Goal: Transaction & Acquisition: Purchase product/service

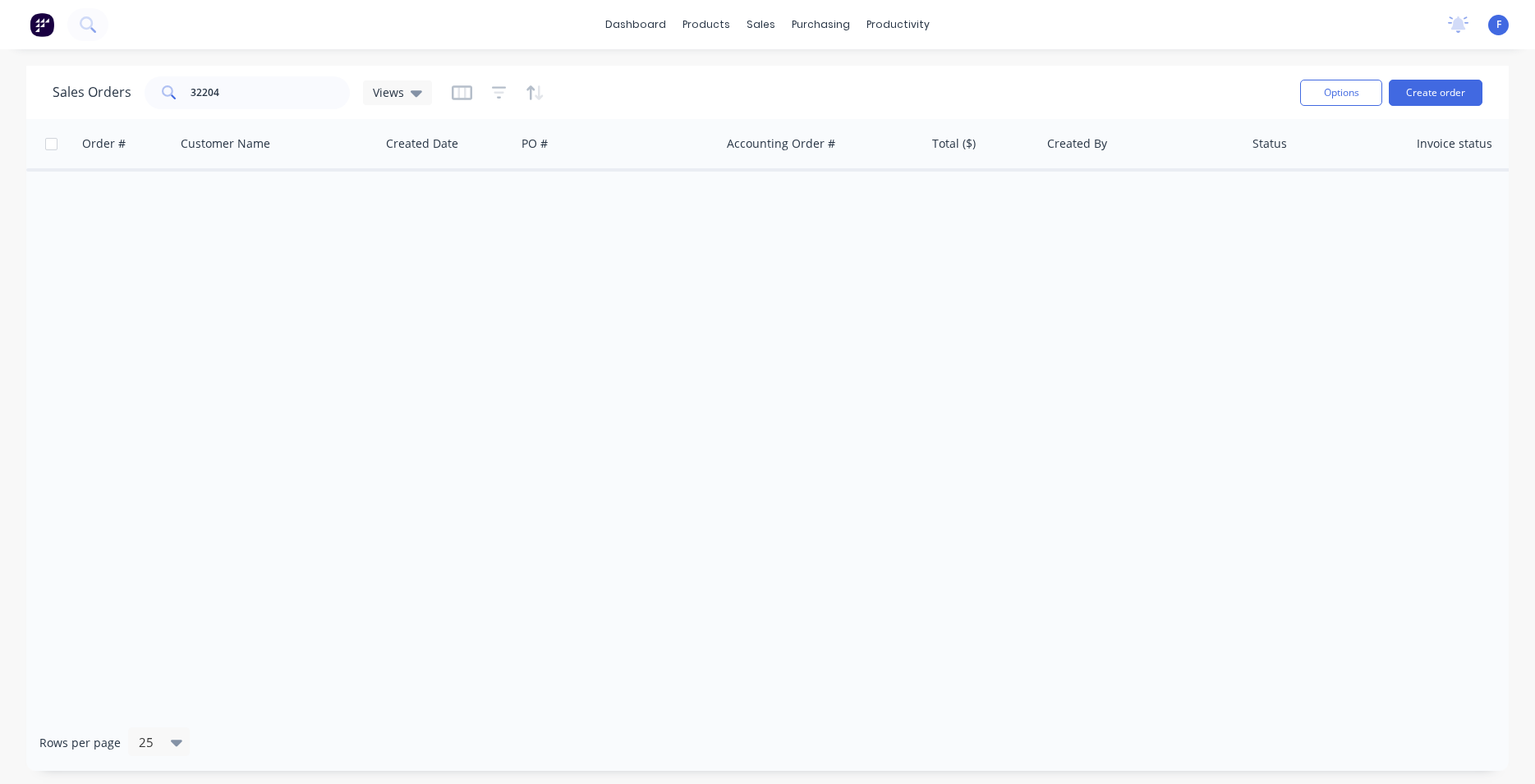
click at [30, 22] on img at bounding box center [42, 25] width 25 height 25
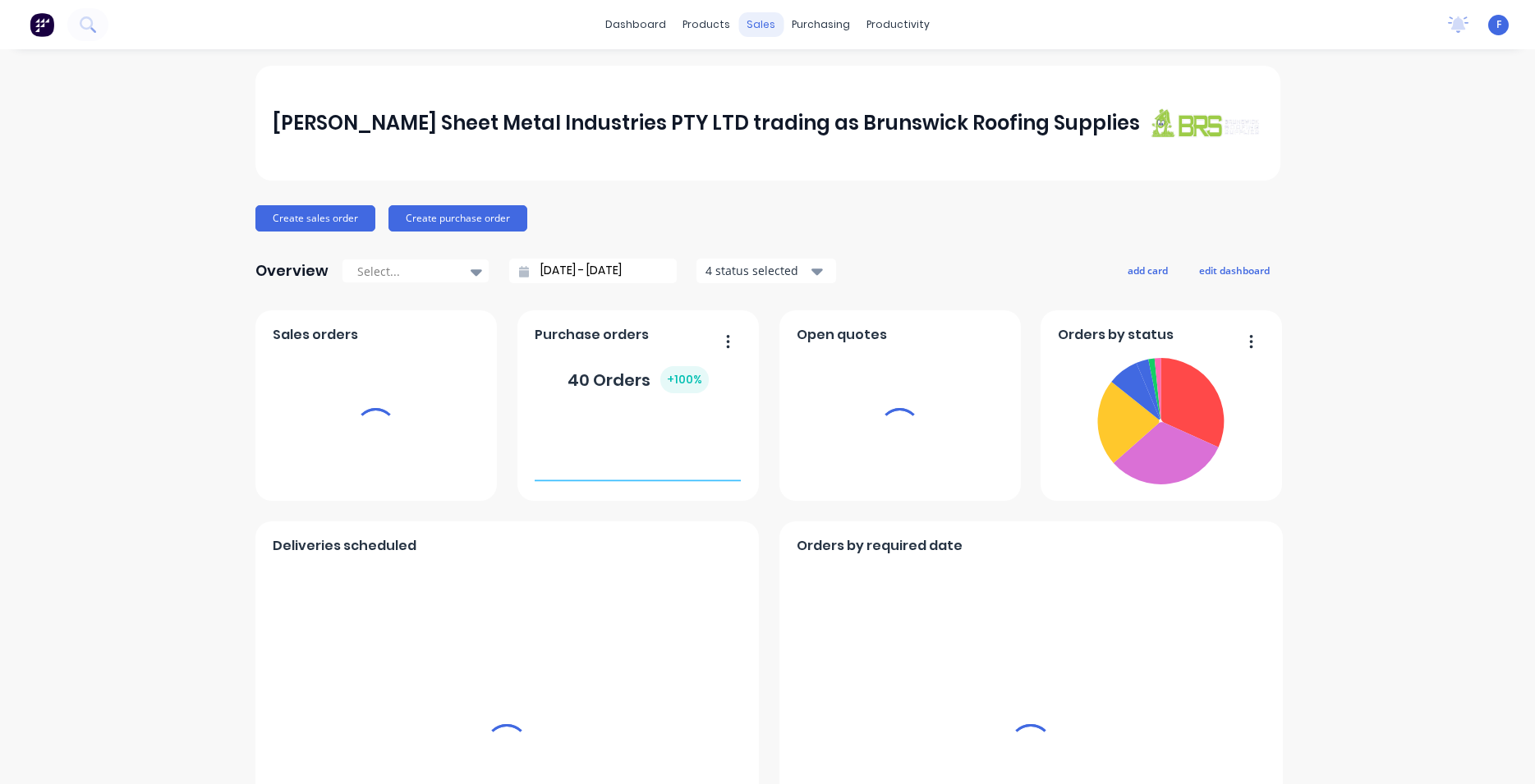
click at [754, 32] on div "sales" at bounding box center [761, 25] width 45 height 25
click at [755, 28] on div "sales" at bounding box center [761, 25] width 45 height 25
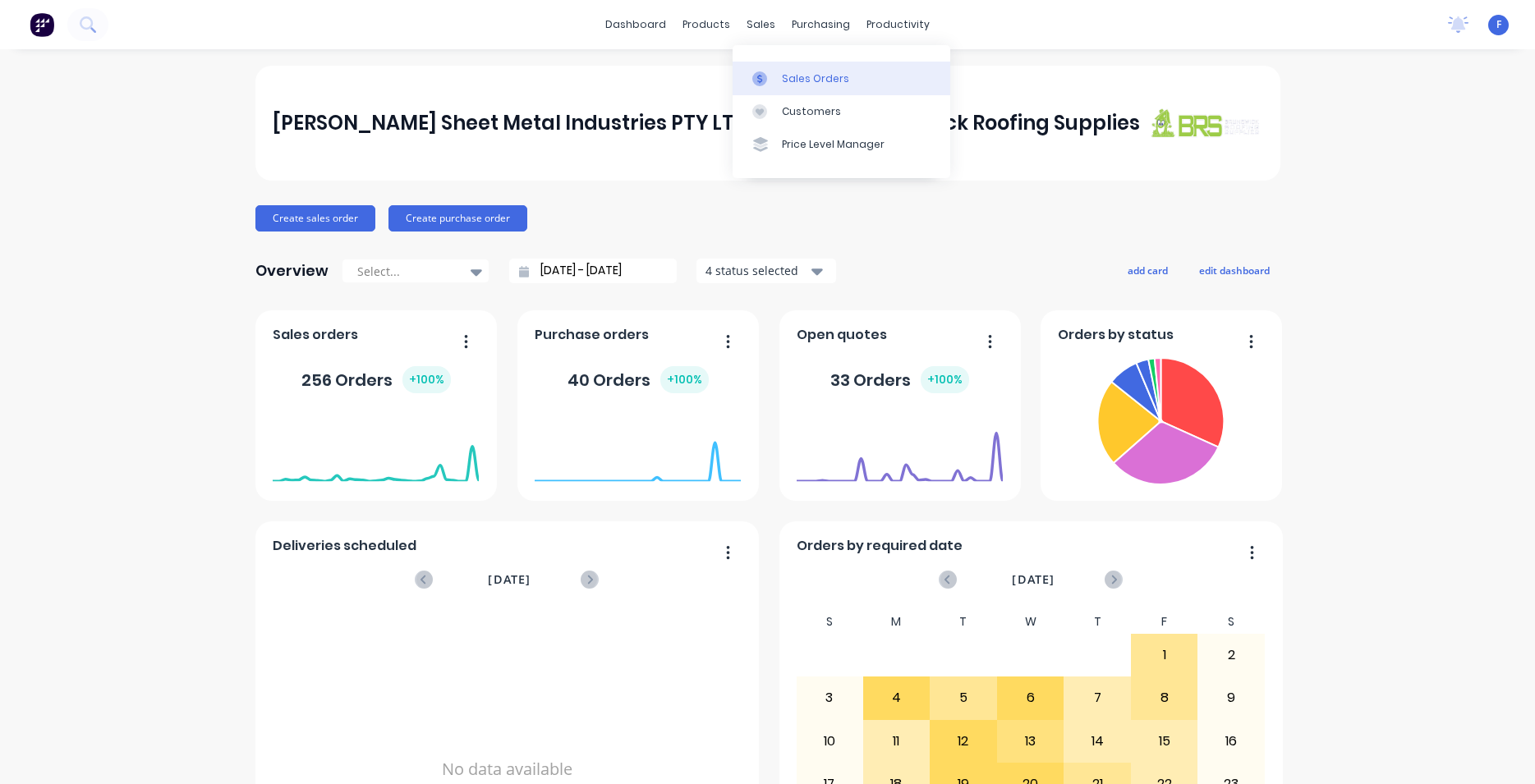
click at [794, 81] on div "Sales Orders" at bounding box center [815, 79] width 67 height 15
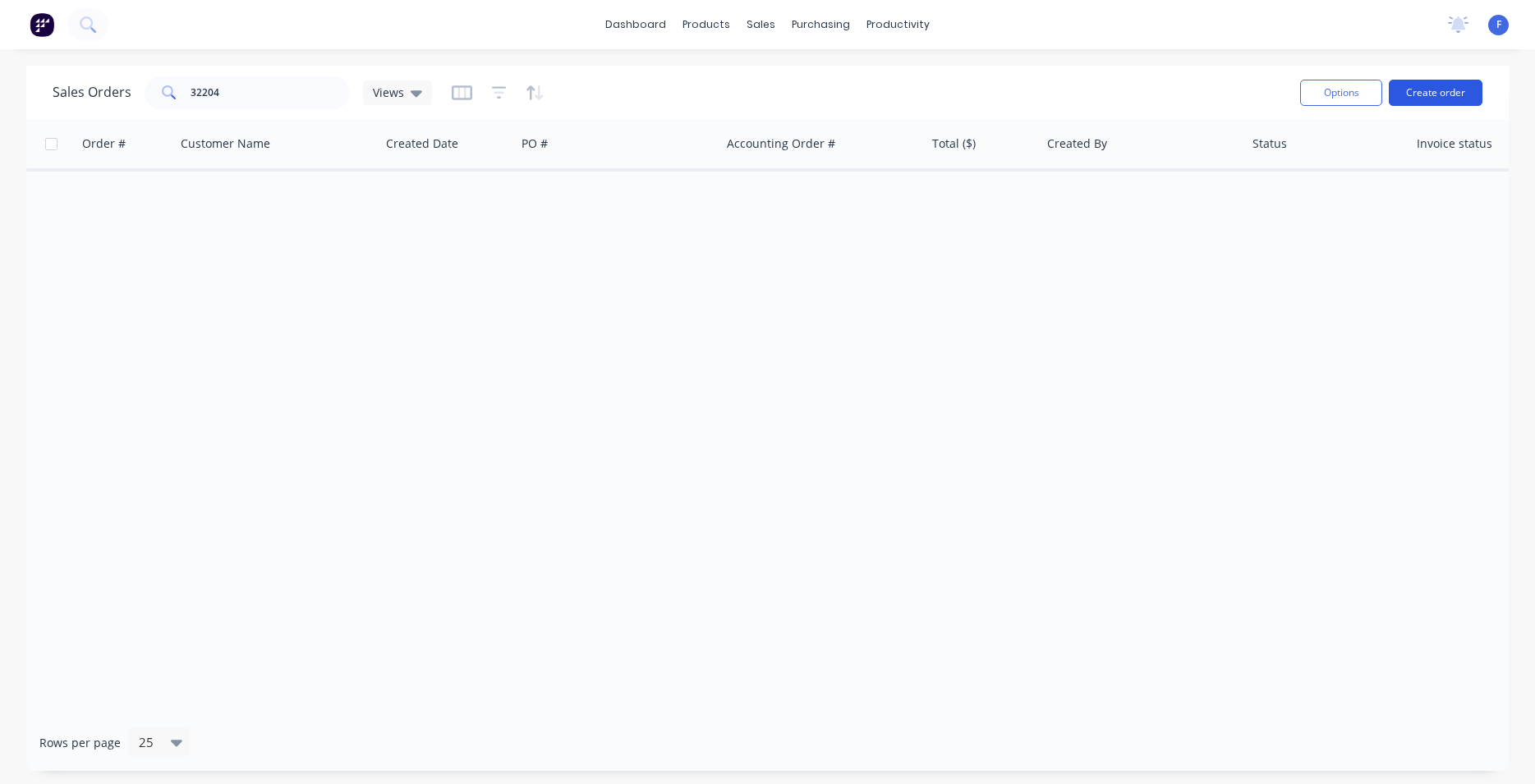
click at [1470, 91] on button "Create order" at bounding box center [1435, 92] width 93 height 26
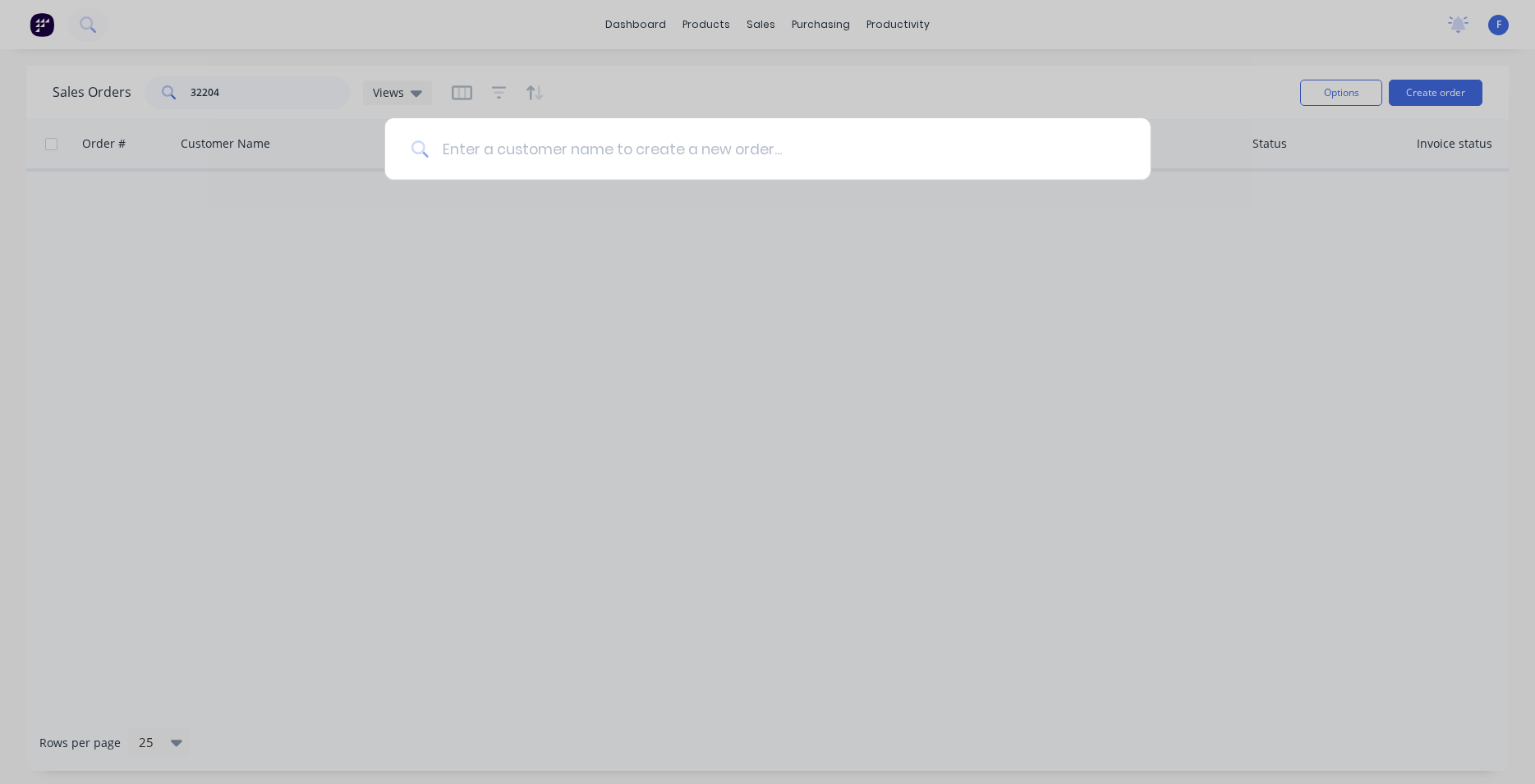
click at [727, 156] on input at bounding box center [776, 148] width 695 height 61
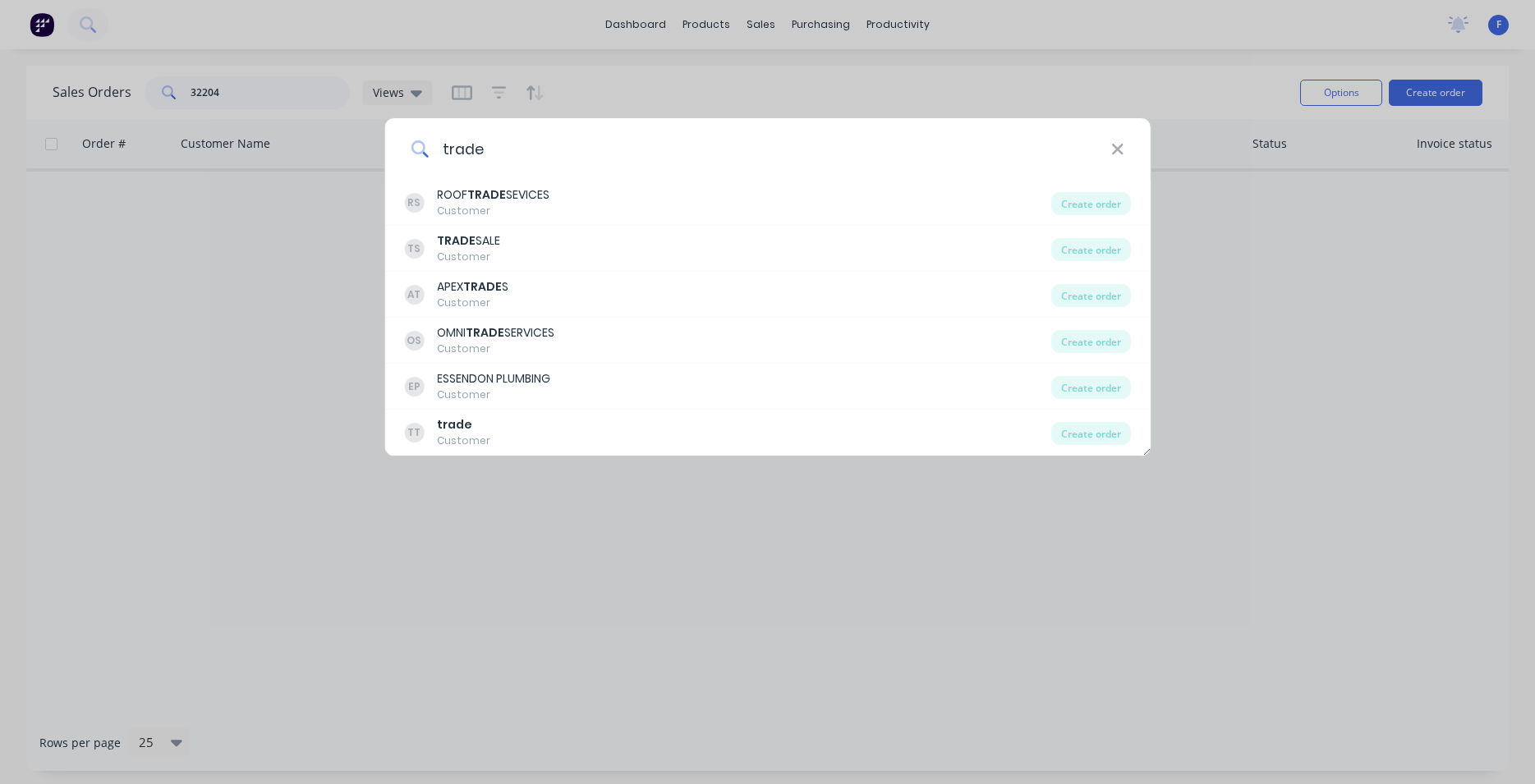
drag, startPoint x: 511, startPoint y: 152, endPoint x: 359, endPoint y: 149, distance: 152.0
click at [428, 149] on input "trade" at bounding box center [769, 148] width 682 height 61
type input "p"
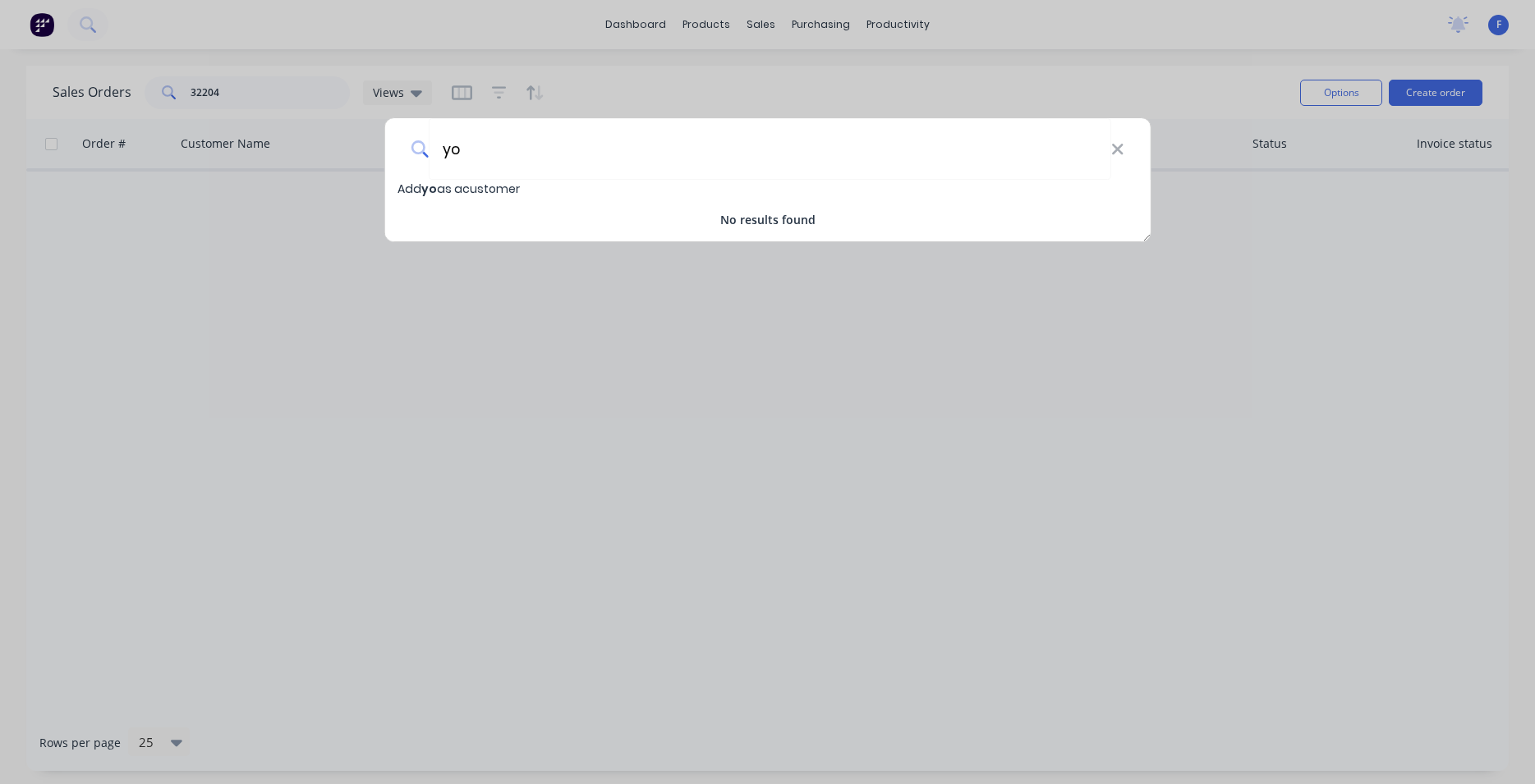
type input "y"
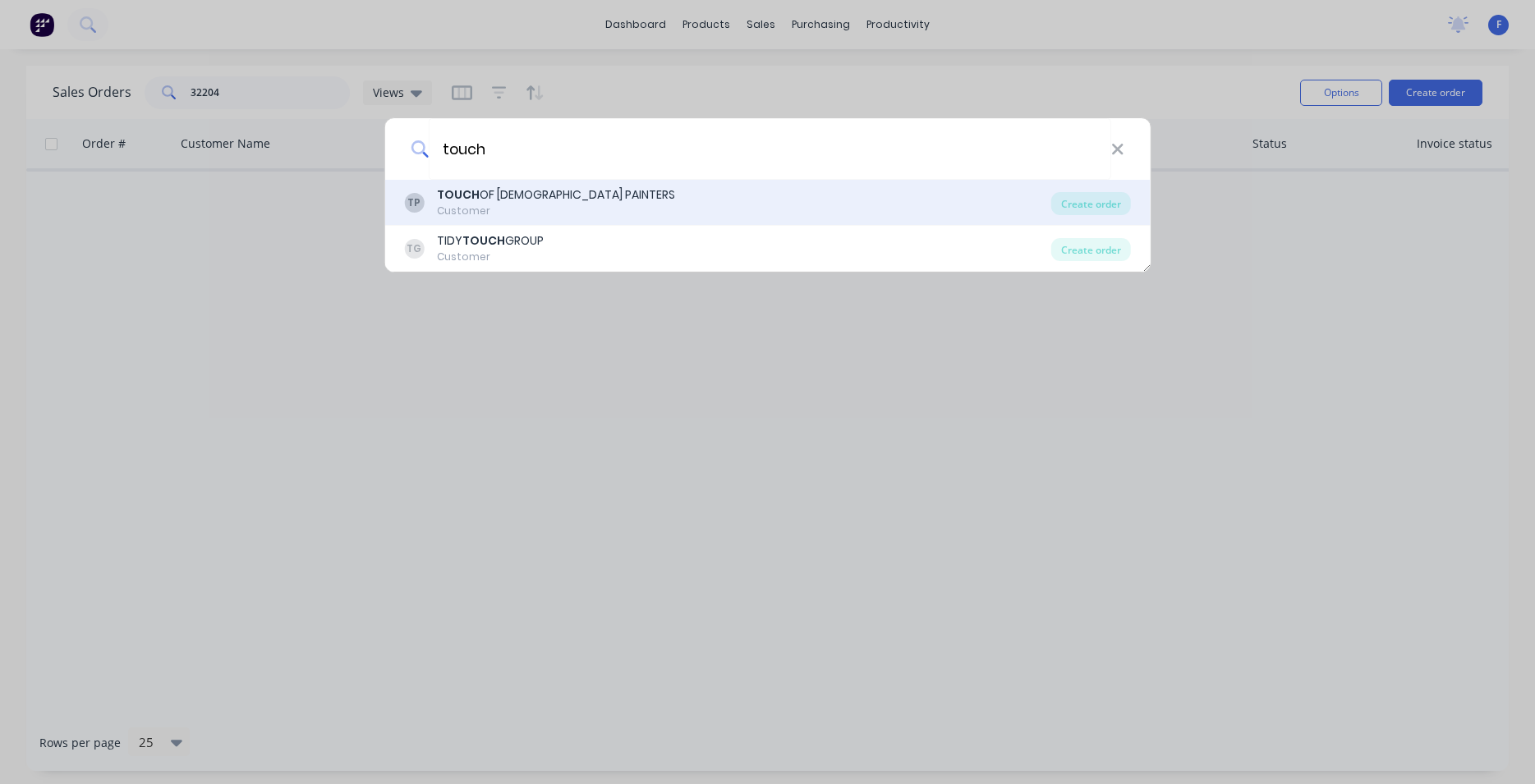
type input "touch"
click at [496, 198] on div "TOUCH OF [DEMOGRAPHIC_DATA] PAINTERS" at bounding box center [556, 195] width 238 height 17
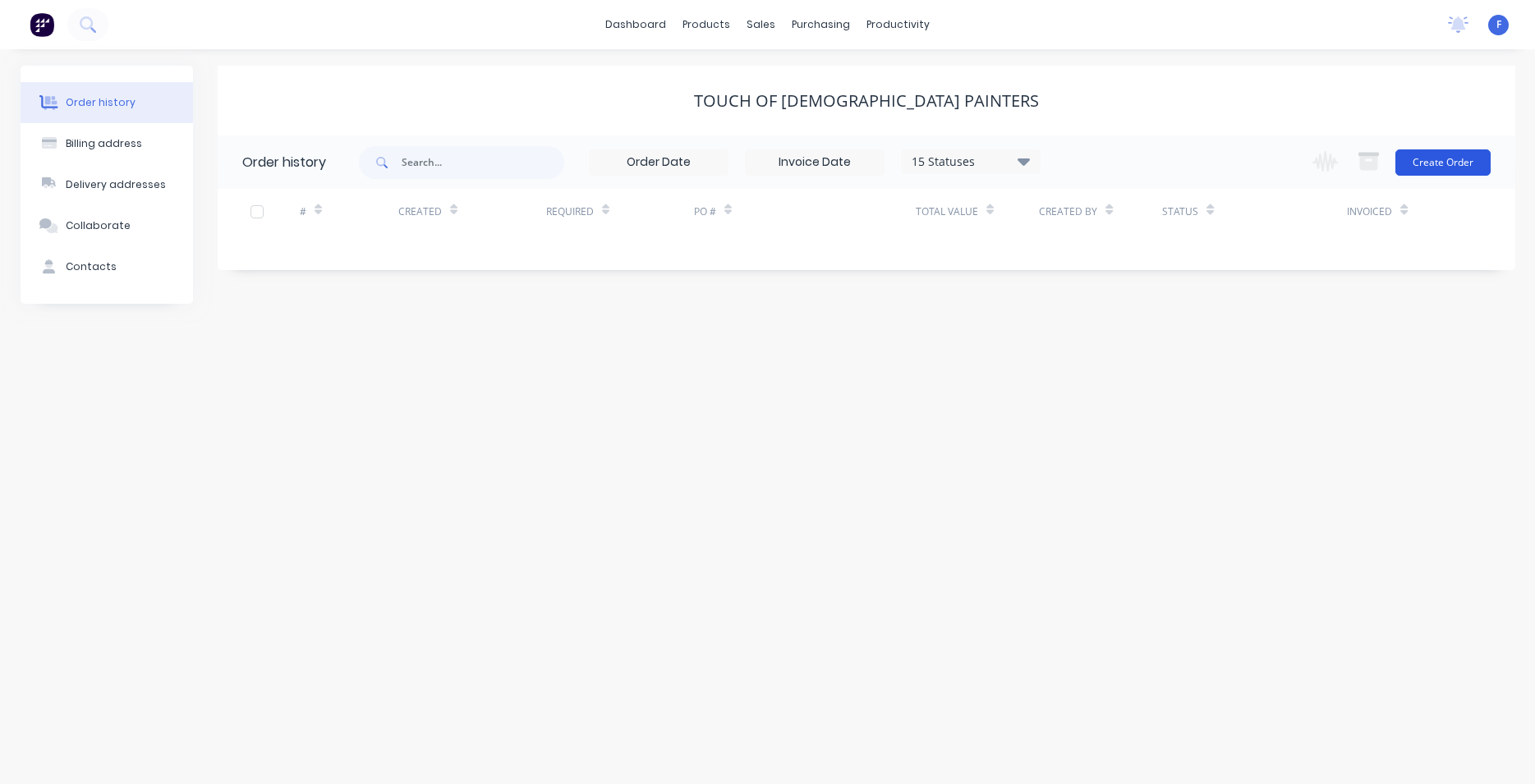
click at [1463, 159] on button "Create Order" at bounding box center [1443, 162] width 95 height 26
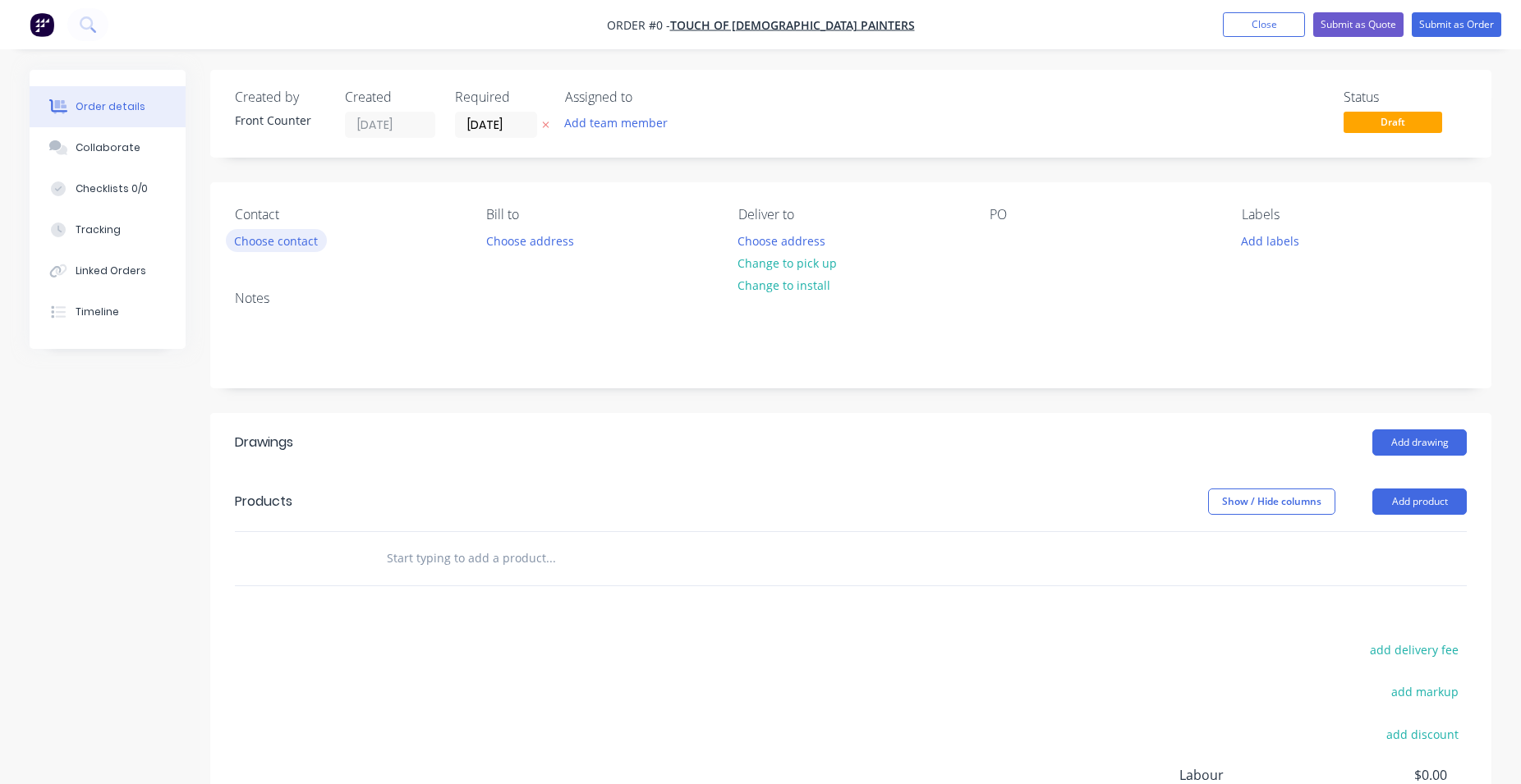
click at [271, 238] on button "Choose contact" at bounding box center [276, 241] width 101 height 23
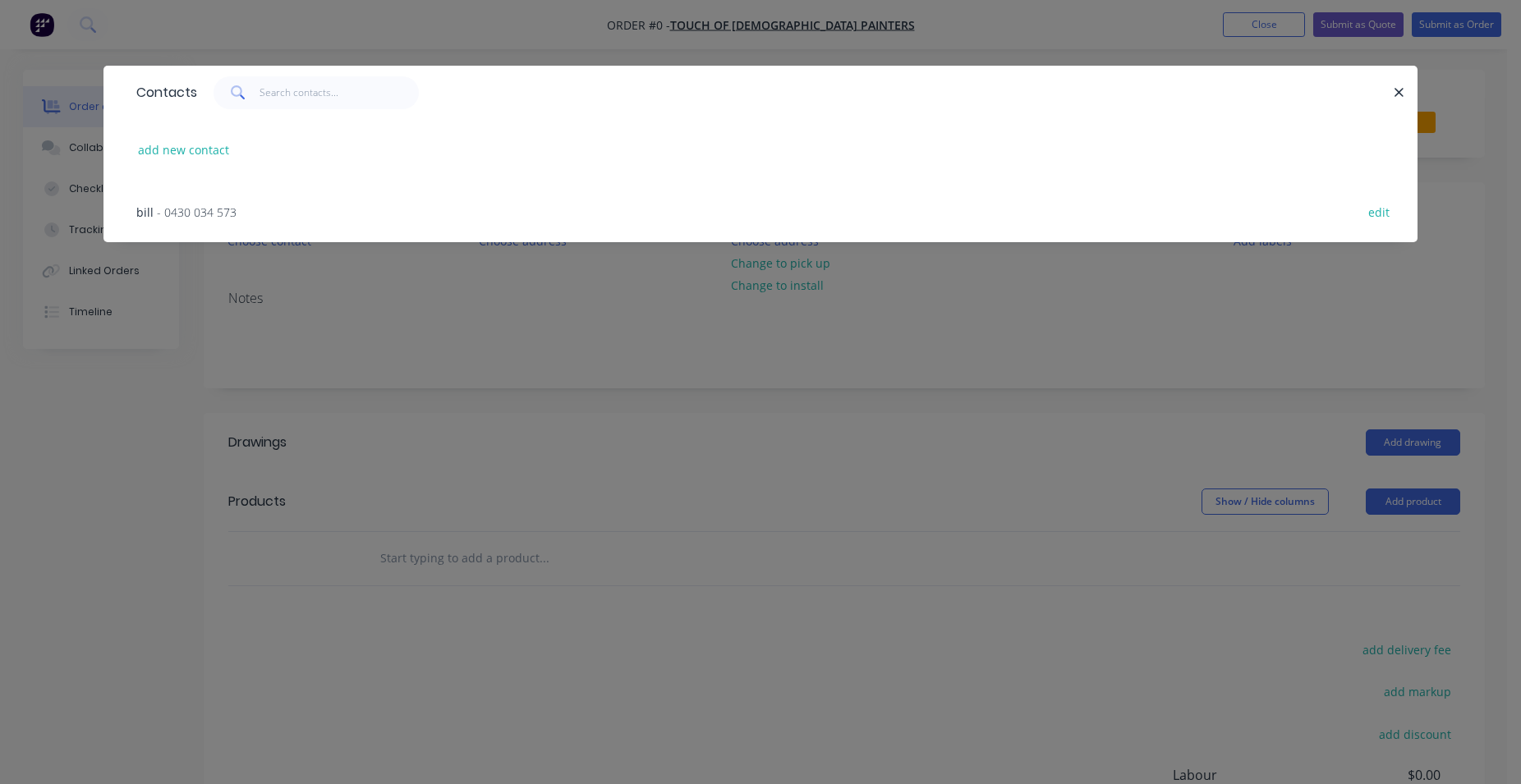
click at [207, 219] on span "- 0430 034 573" at bounding box center [196, 212] width 79 height 16
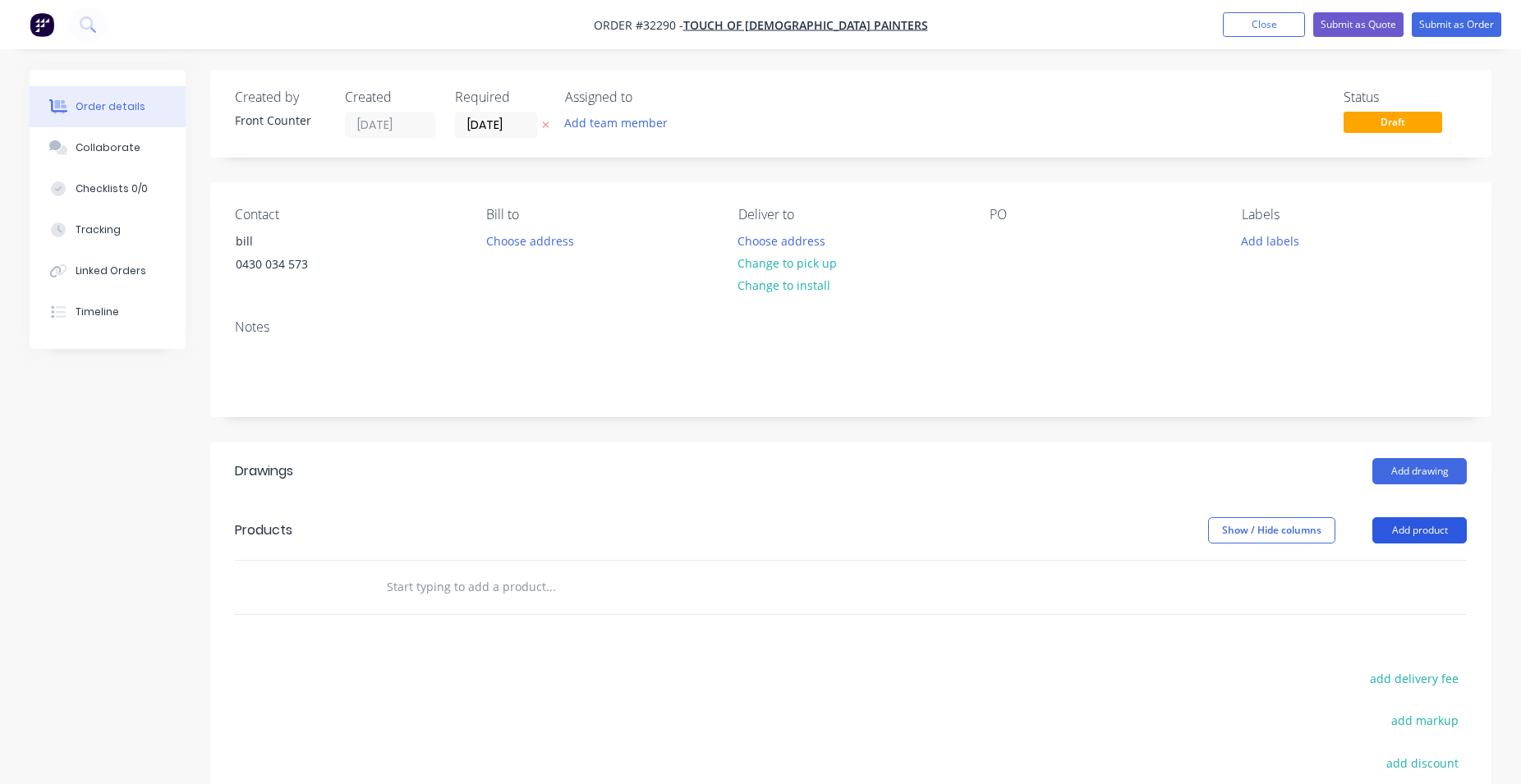
click at [1437, 531] on button "Add product" at bounding box center [1420, 530] width 94 height 26
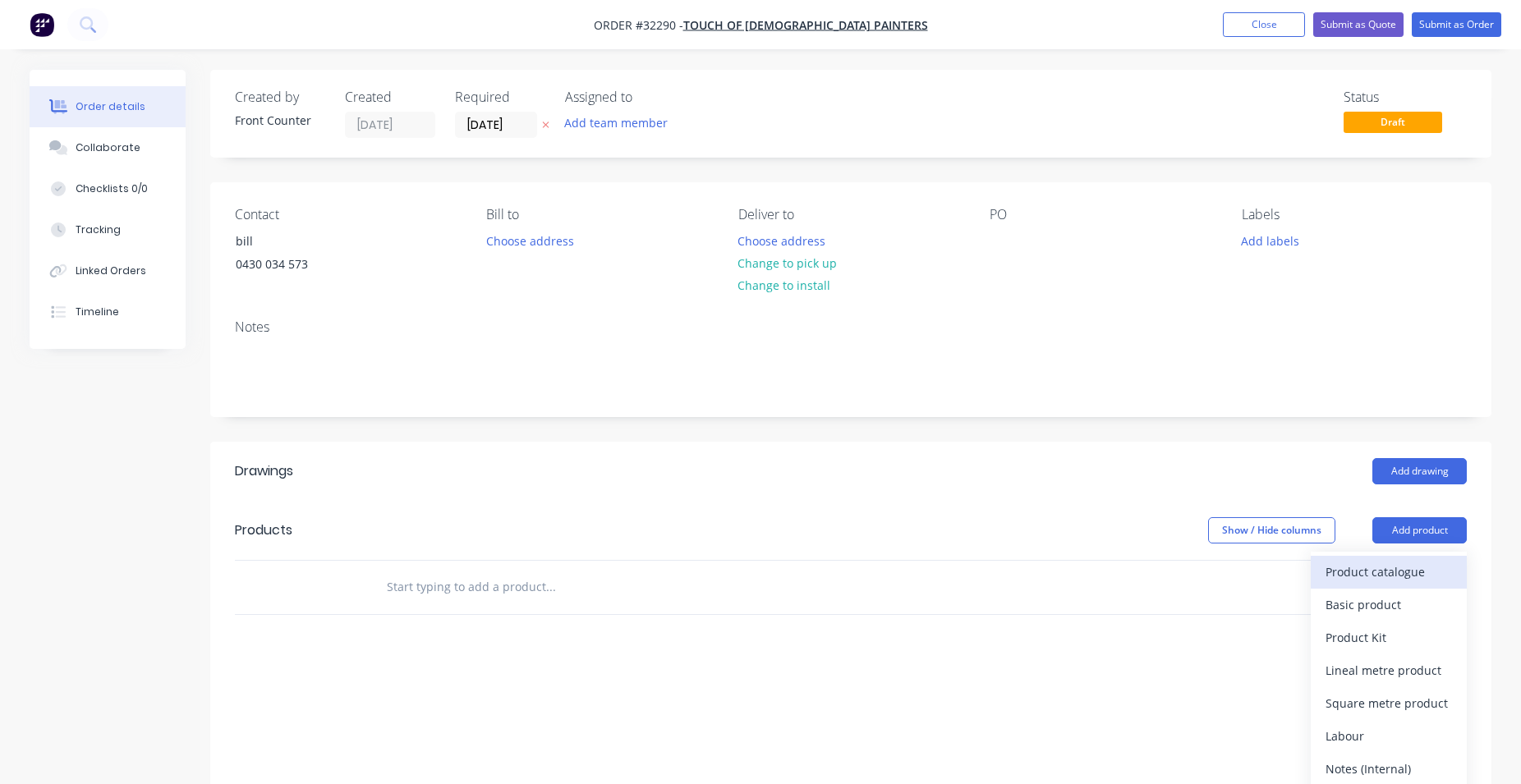
click at [1399, 571] on div "Product catalogue" at bounding box center [1389, 572] width 126 height 24
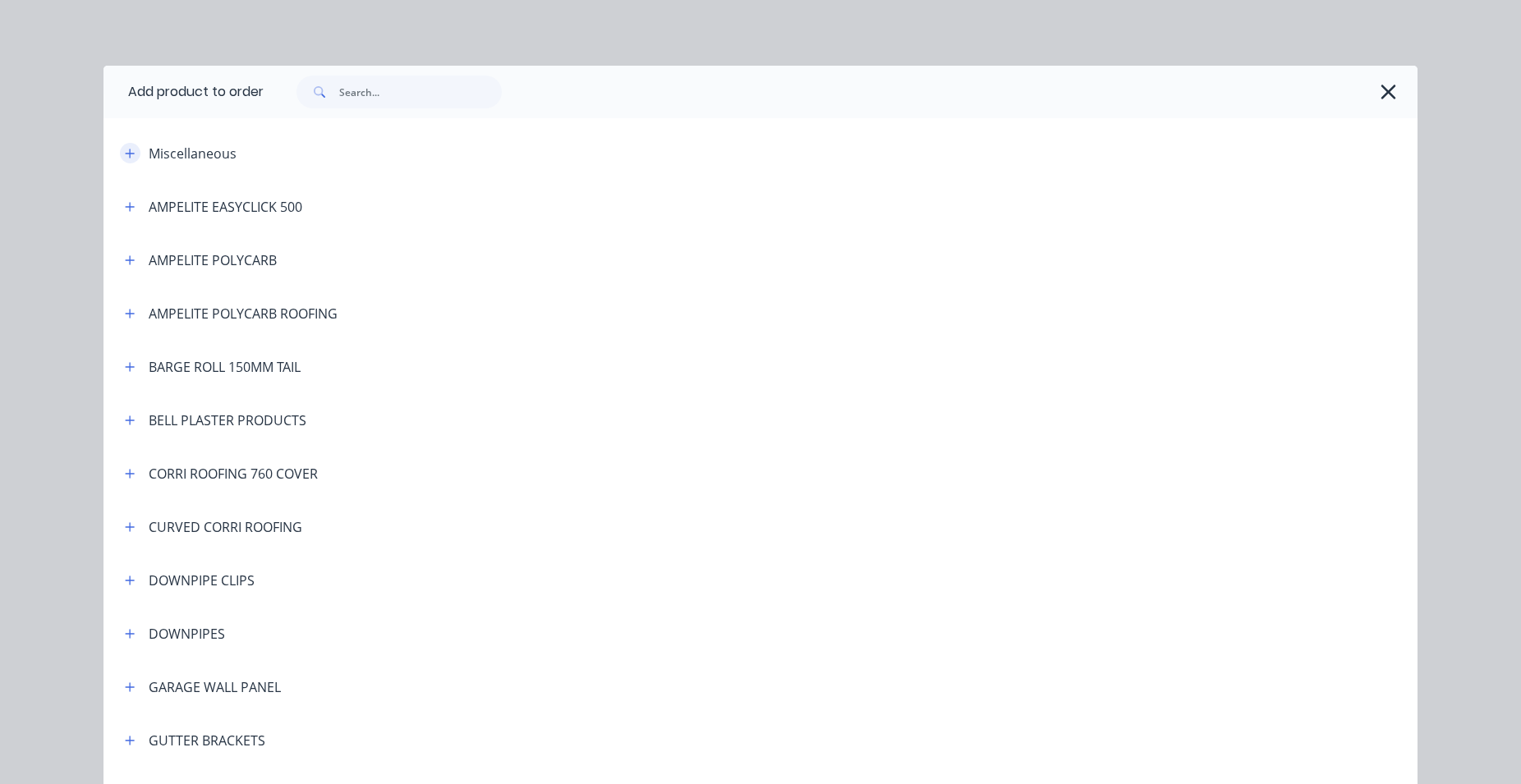
click at [125, 155] on icon "button" at bounding box center [129, 154] width 9 height 11
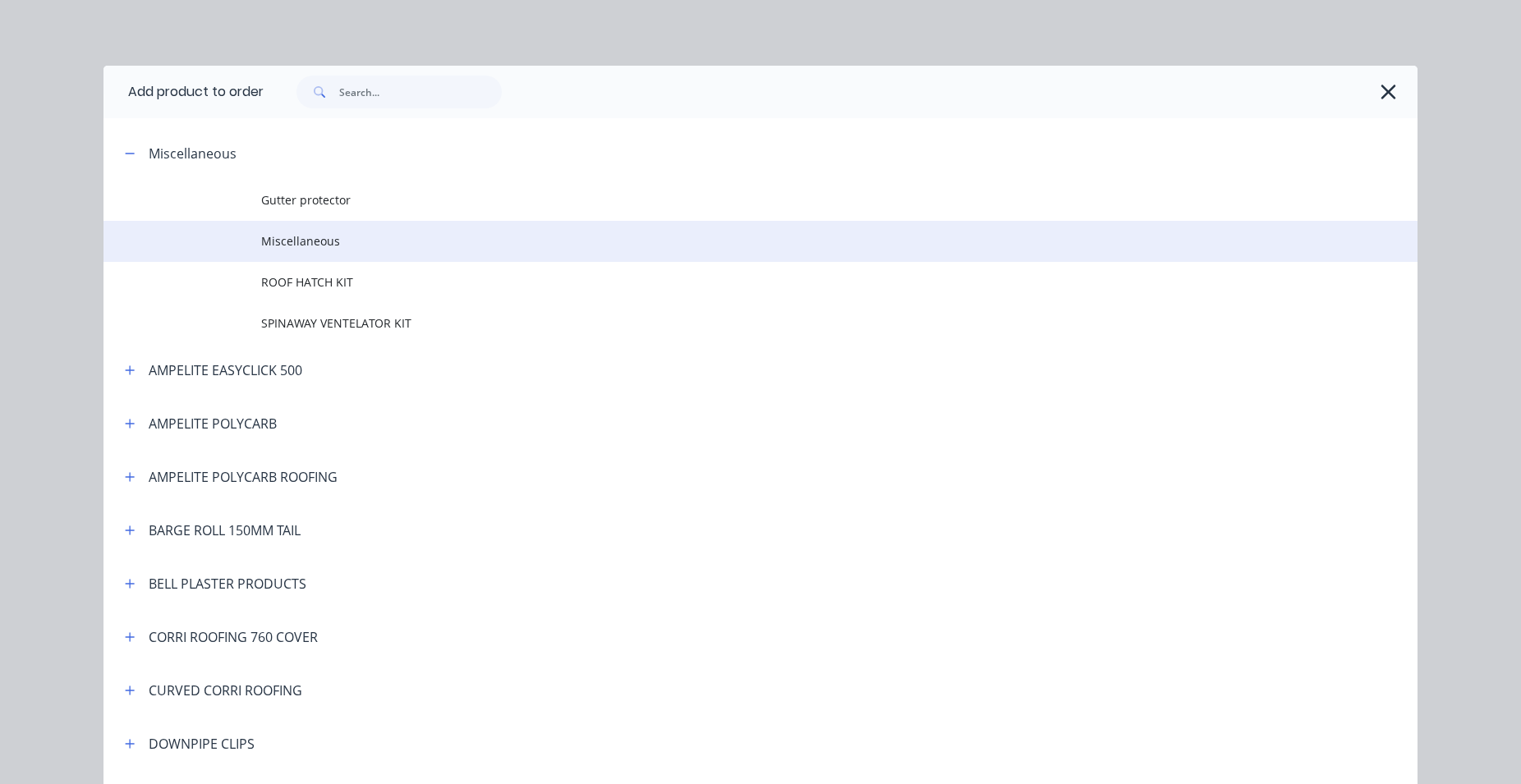
click at [321, 244] on span "Miscellaneous" at bounding box center [724, 241] width 925 height 17
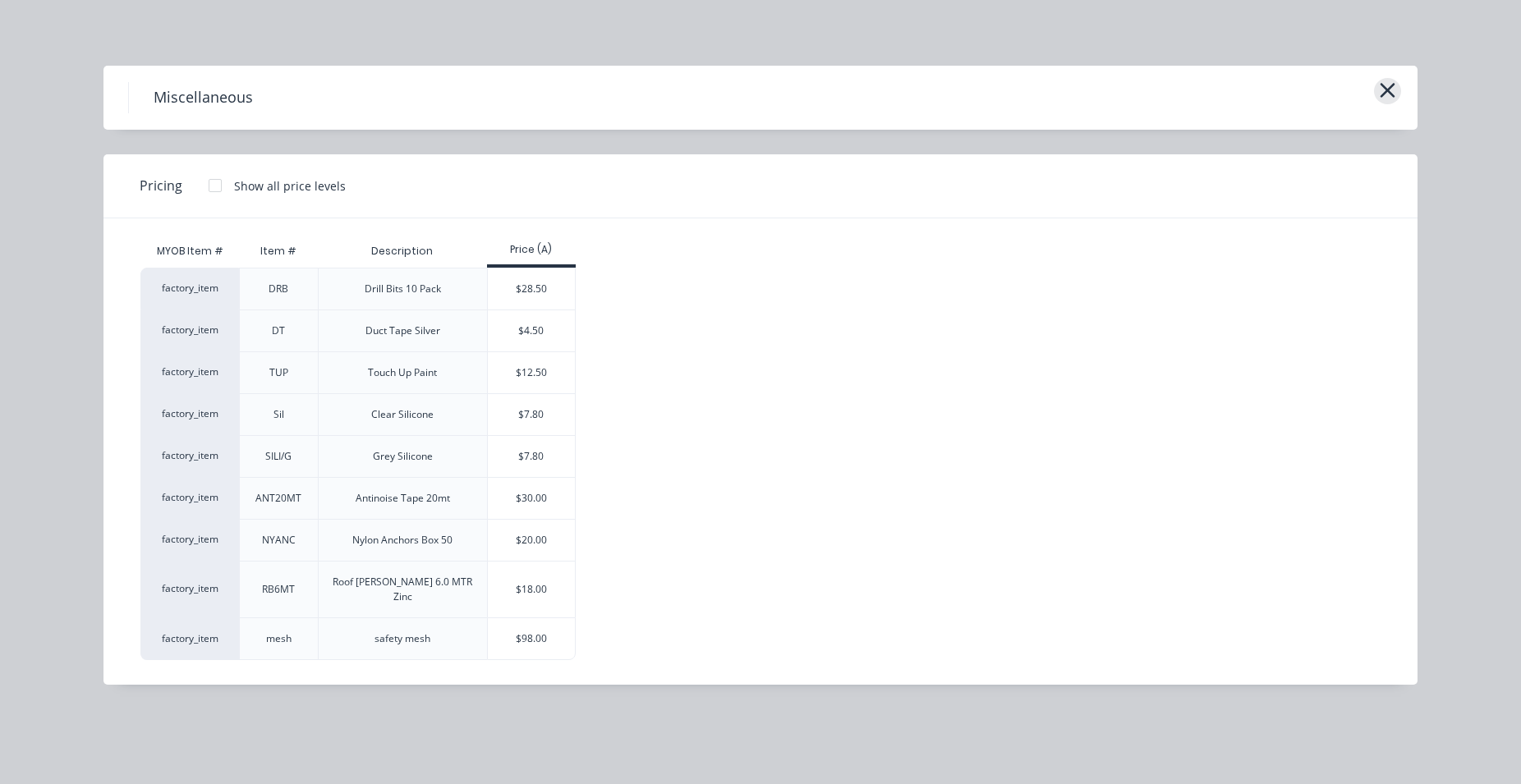
click at [1386, 88] on icon "button" at bounding box center [1388, 91] width 15 height 15
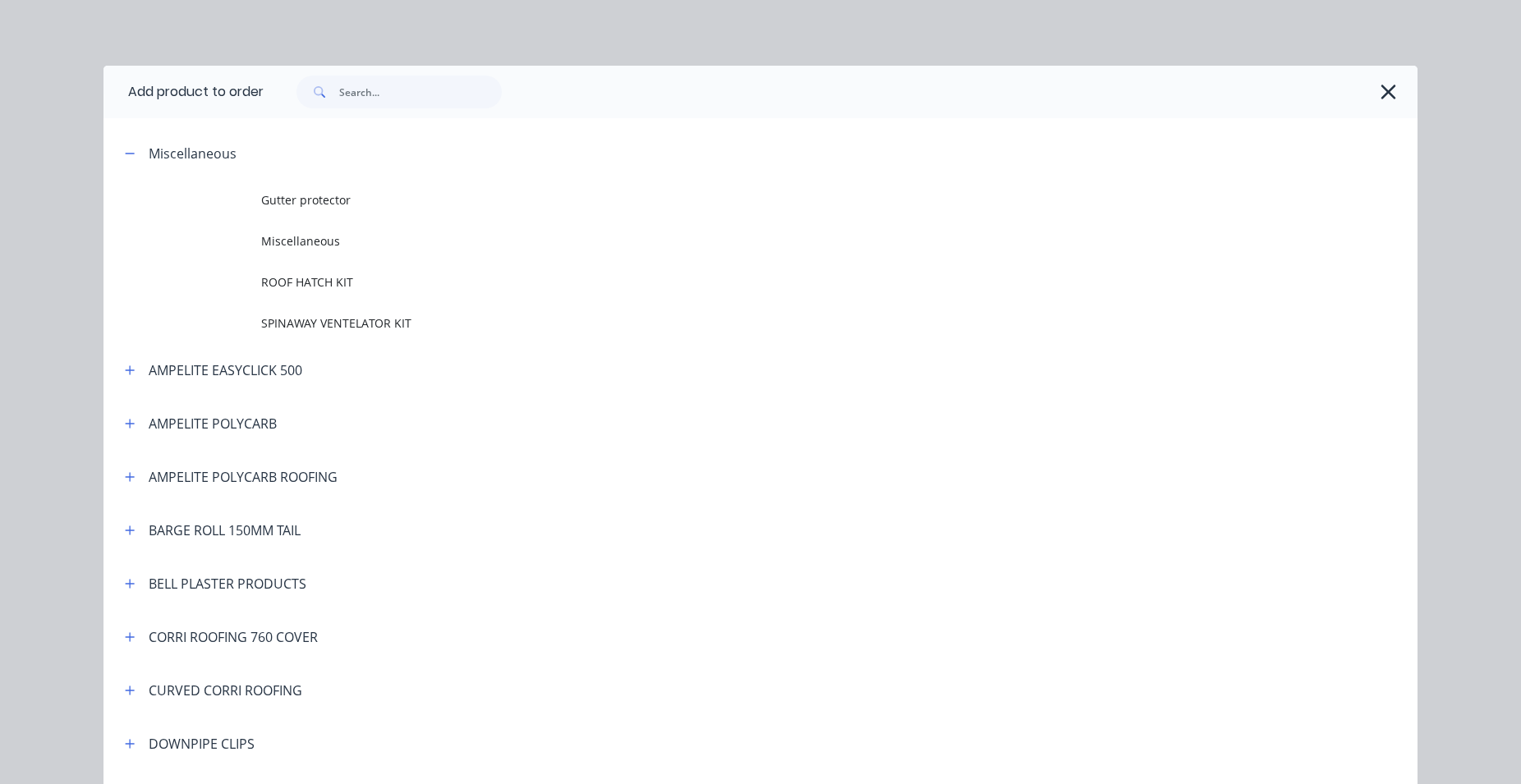
scroll to position [126, 0]
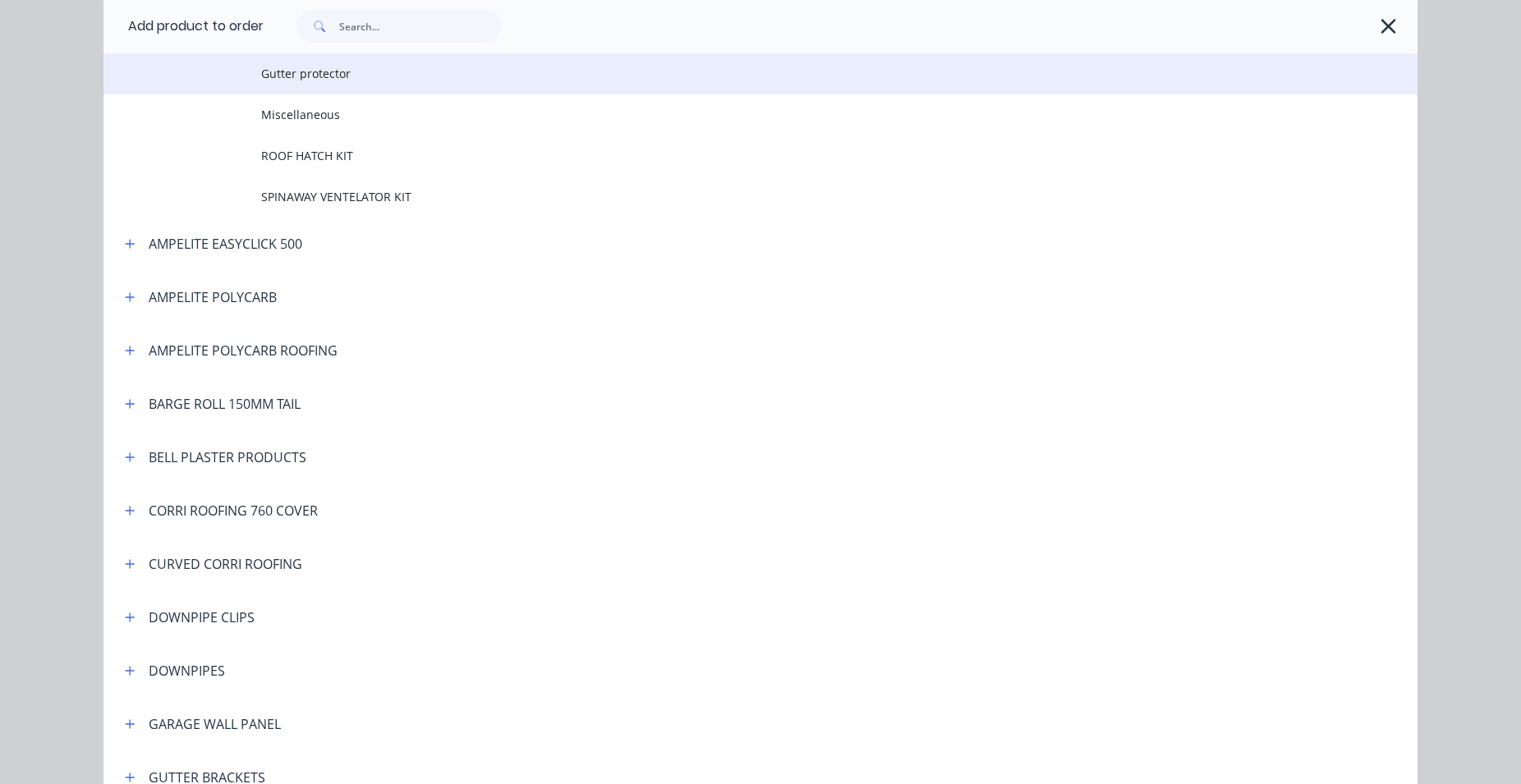
click at [289, 75] on span "Gutter protector" at bounding box center [724, 74] width 925 height 17
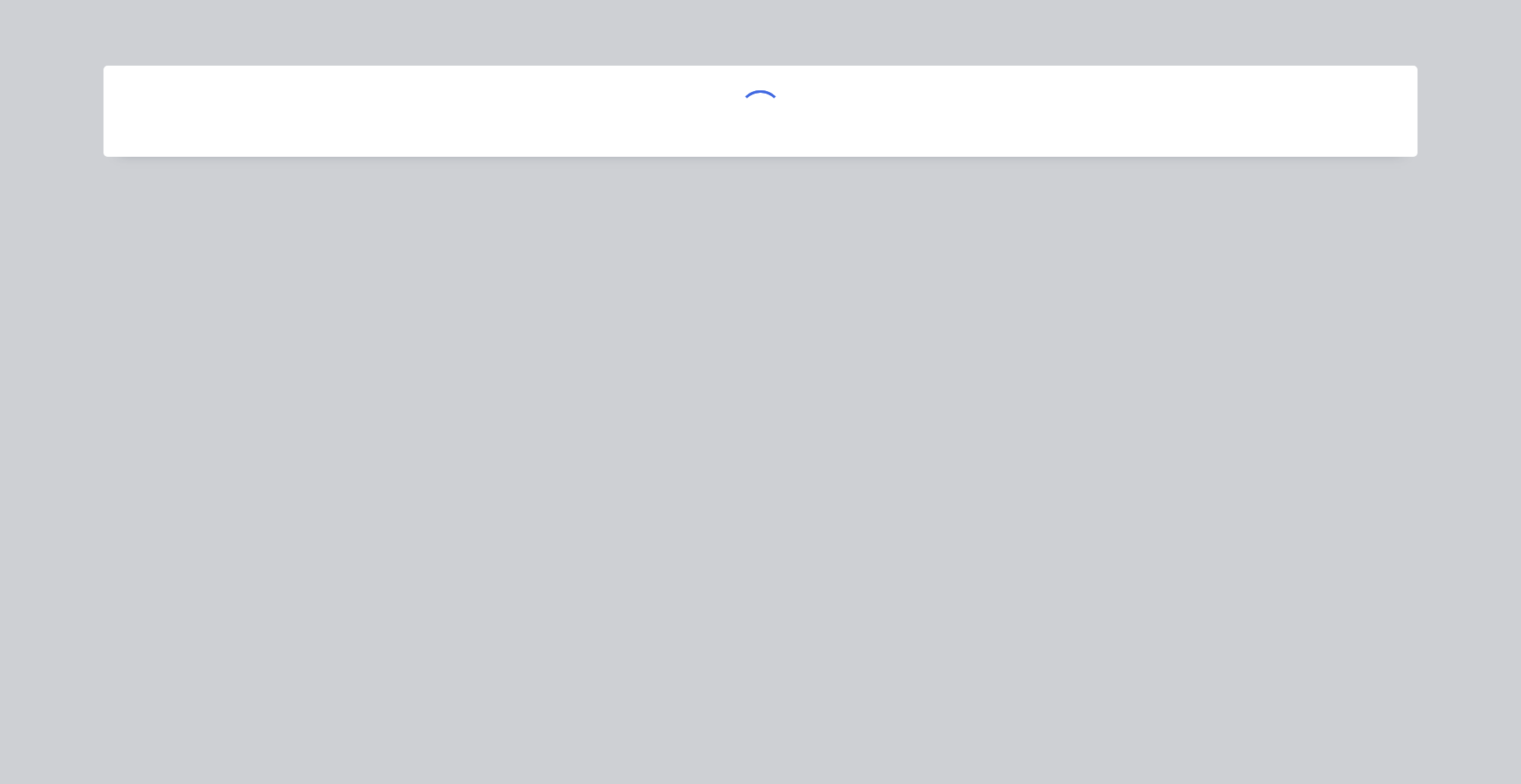
scroll to position [0, 0]
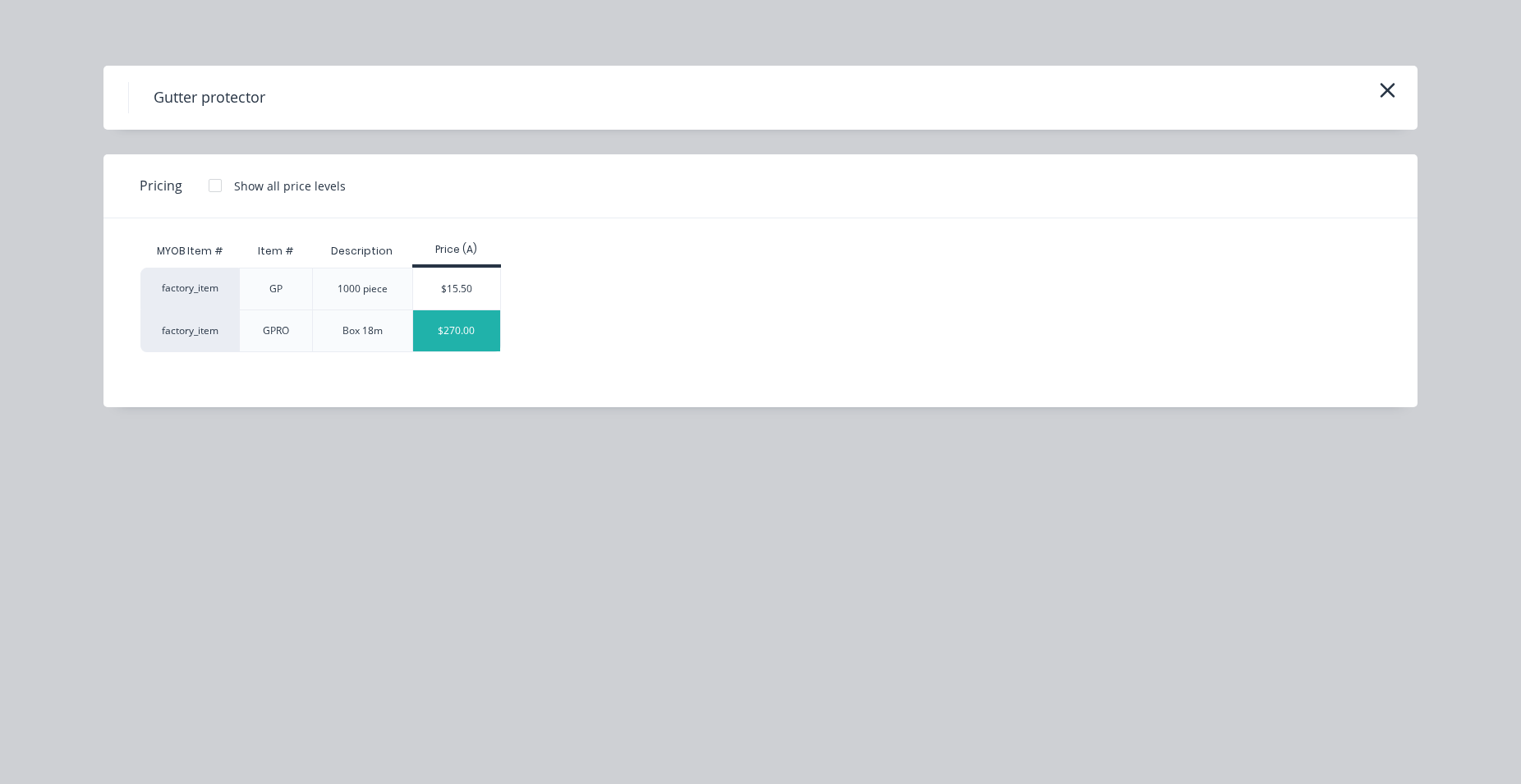
click at [445, 330] on div "$270.00" at bounding box center [457, 331] width 88 height 42
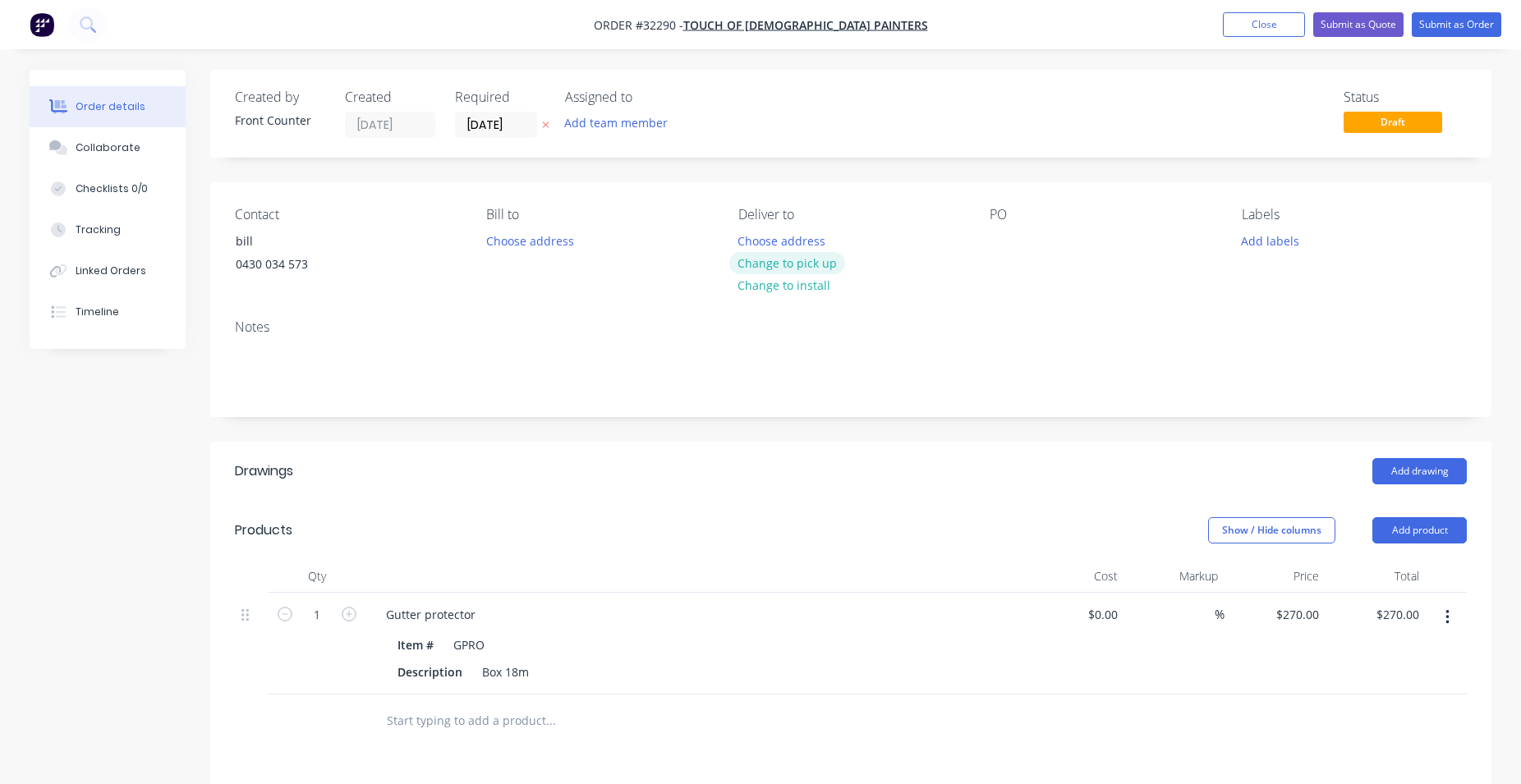
click at [767, 261] on button "Change to pick up" at bounding box center [788, 263] width 117 height 23
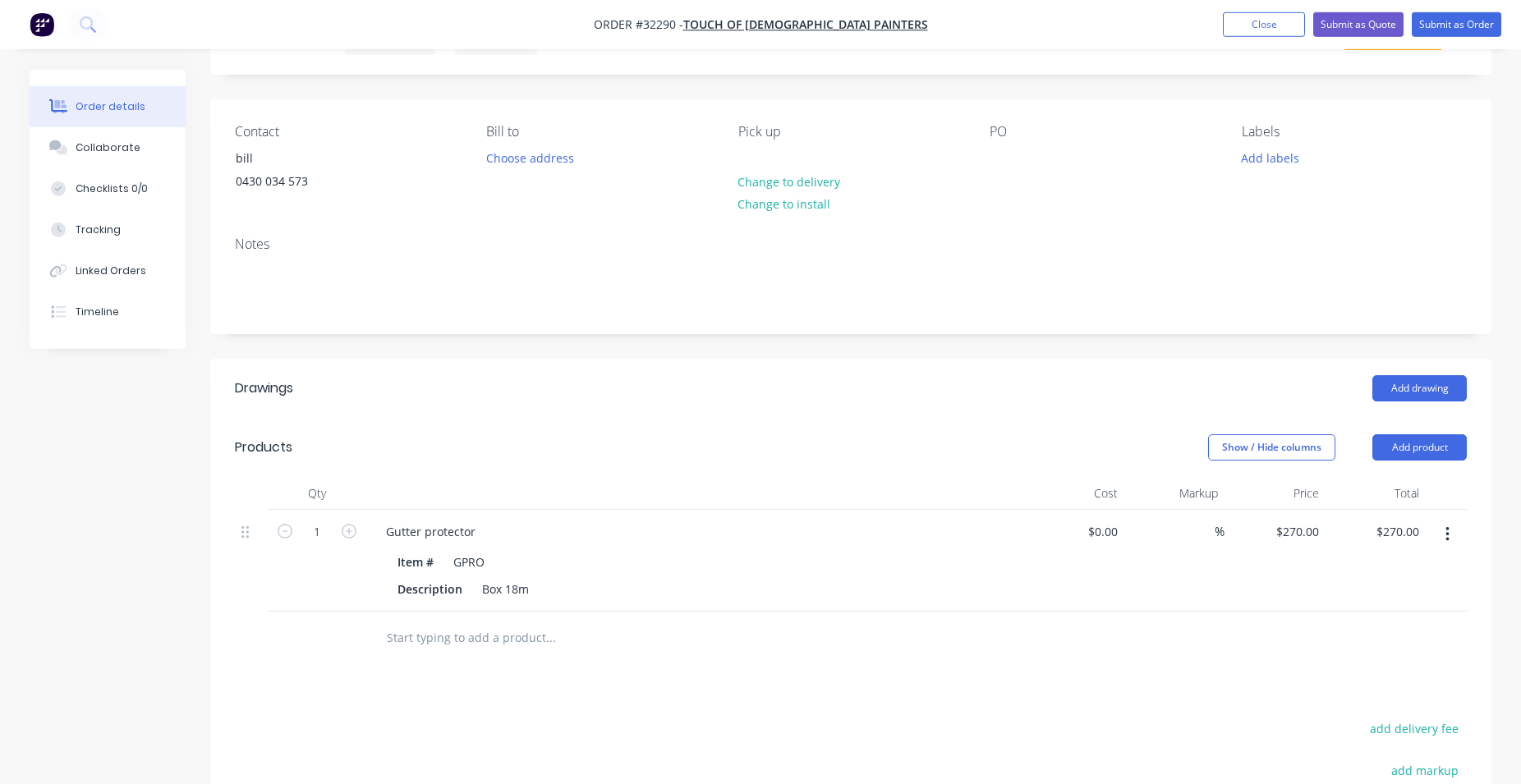
scroll to position [84, 0]
click at [355, 527] on icon "button" at bounding box center [349, 531] width 15 height 15
type input "2"
type input "$540.00"
click at [351, 526] on icon "button" at bounding box center [349, 531] width 15 height 15
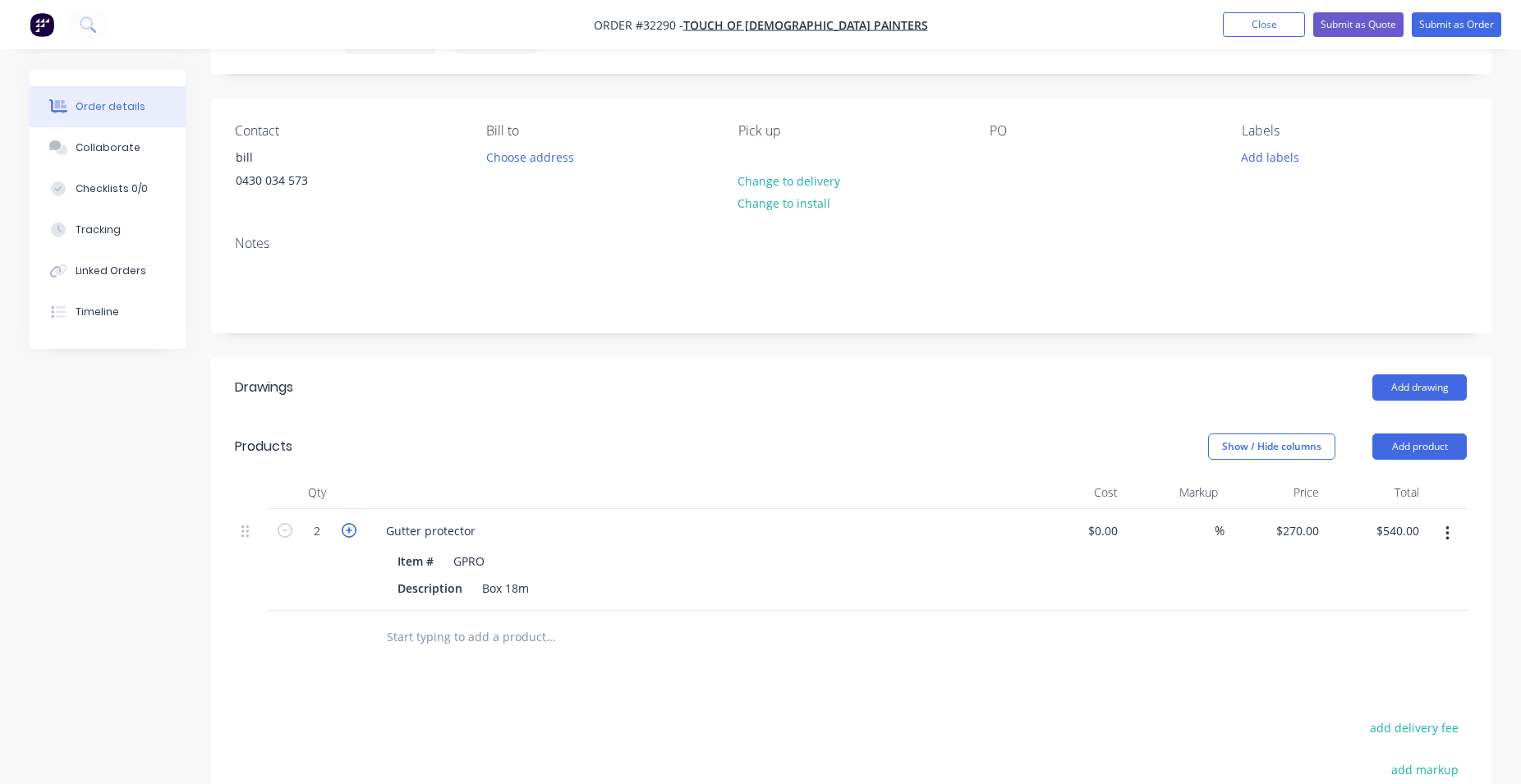
type input "3"
type input "$810.00"
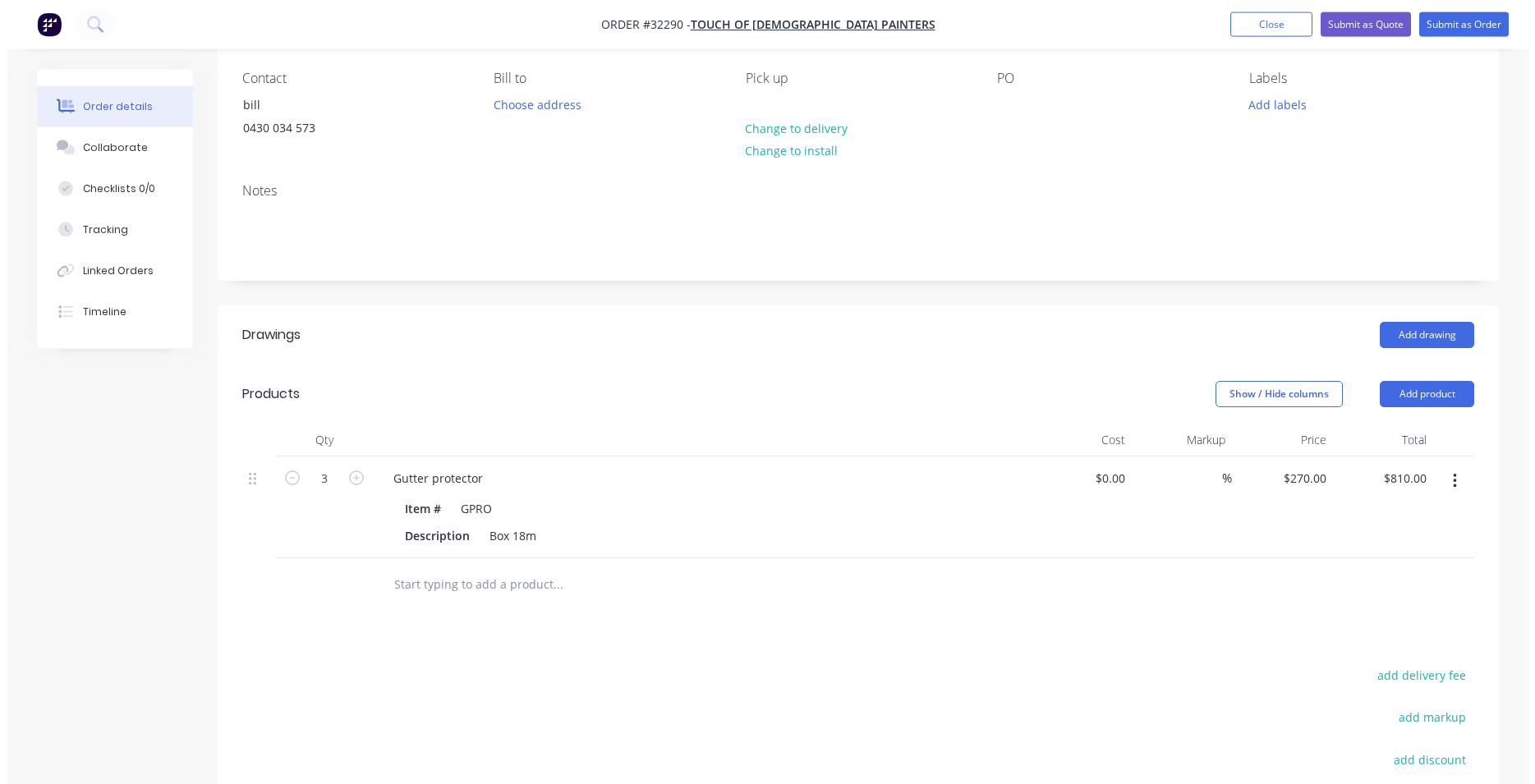
scroll to position [0, 0]
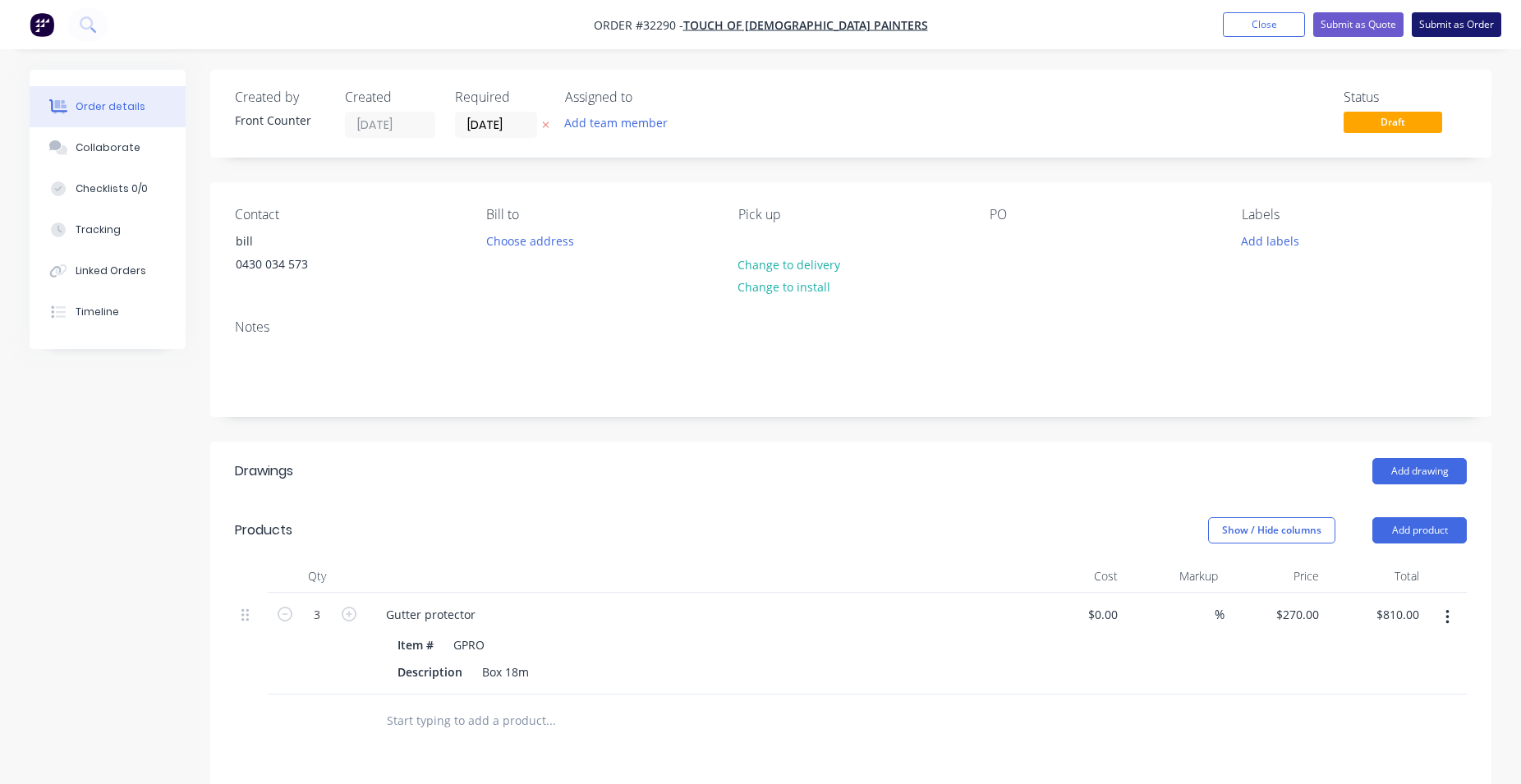
click at [1443, 32] on button "Submit as Order" at bounding box center [1456, 25] width 90 height 25
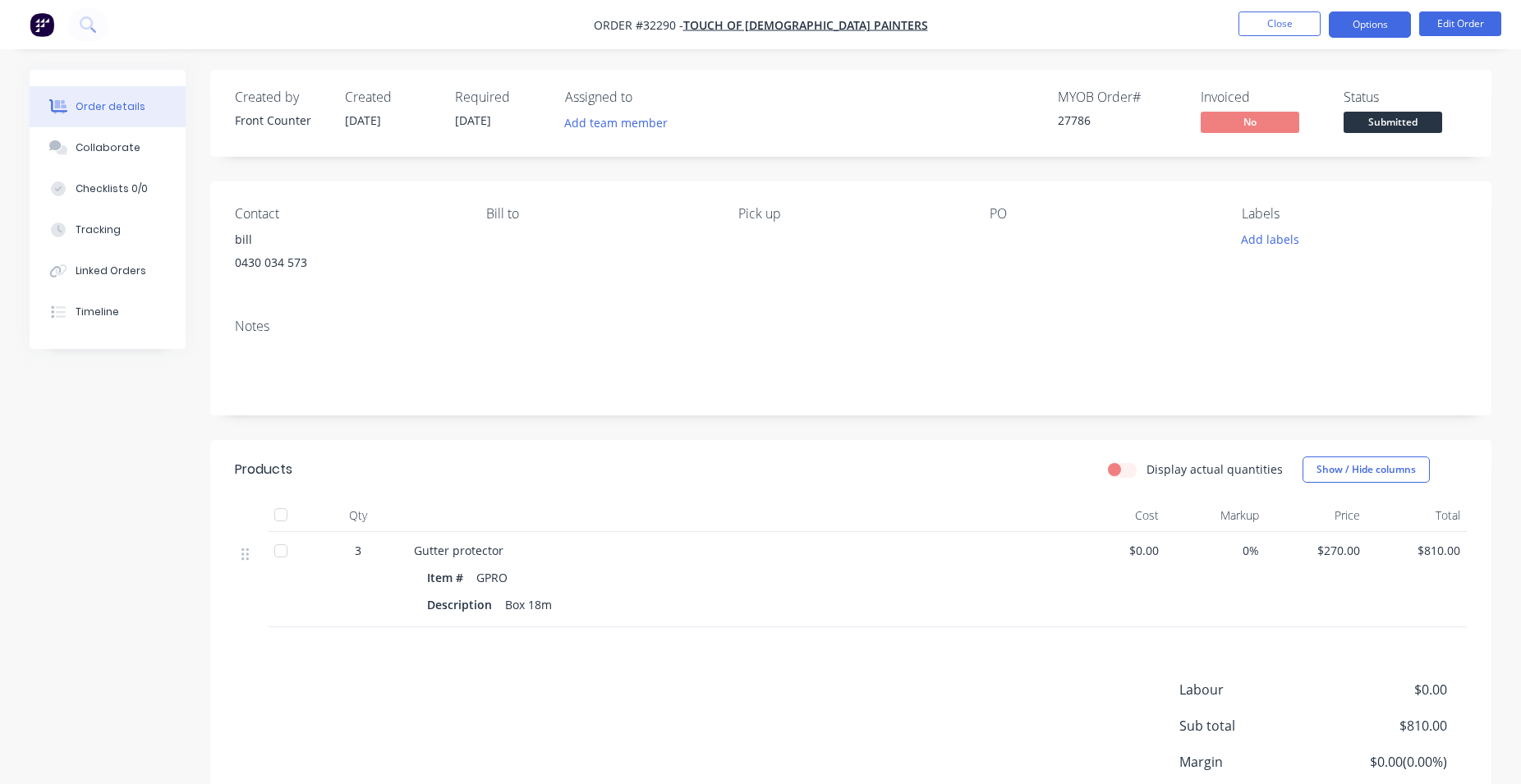
click at [1383, 25] on button "Options" at bounding box center [1370, 25] width 82 height 26
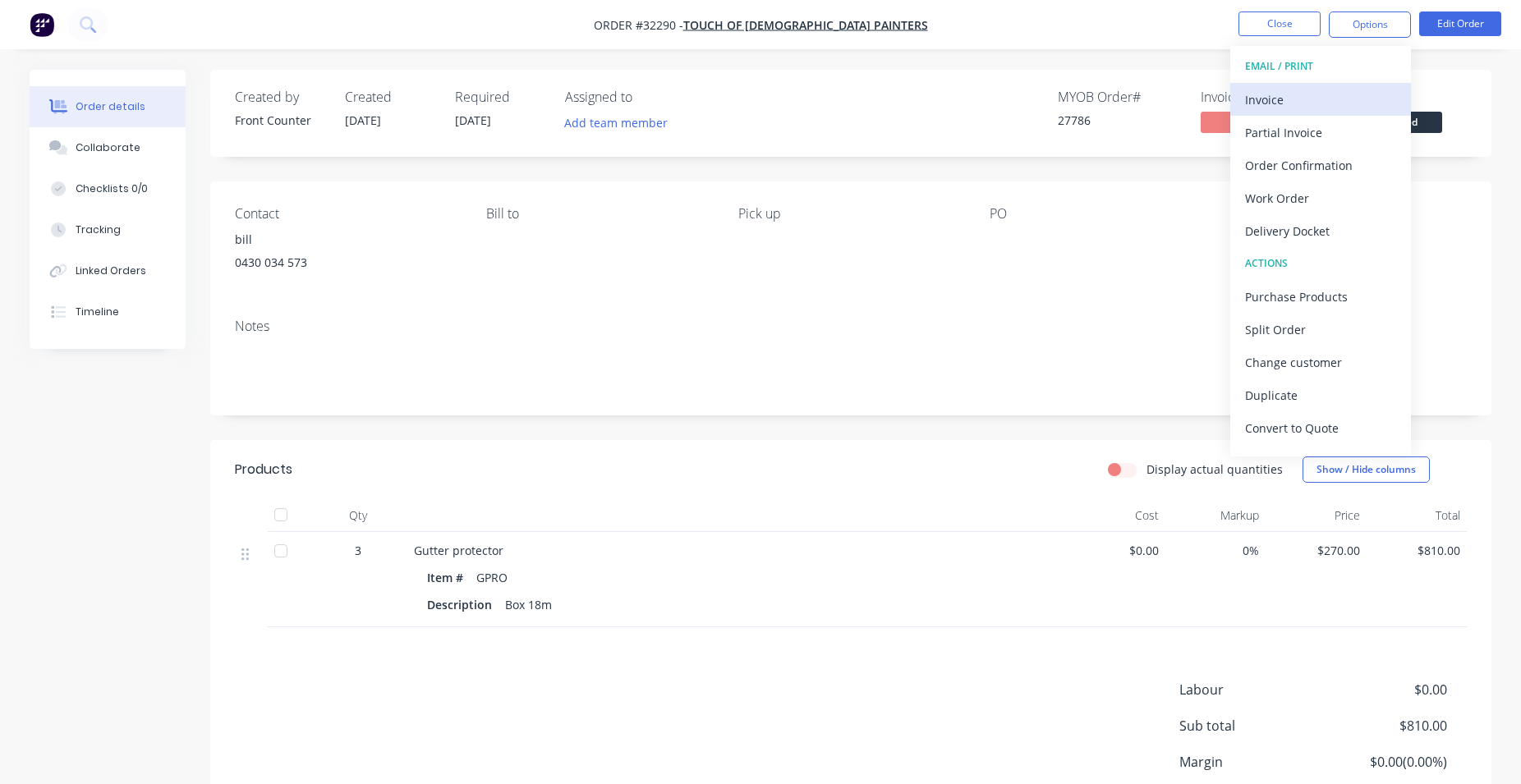
click at [1309, 105] on div "Invoice" at bounding box center [1321, 99] width 151 height 24
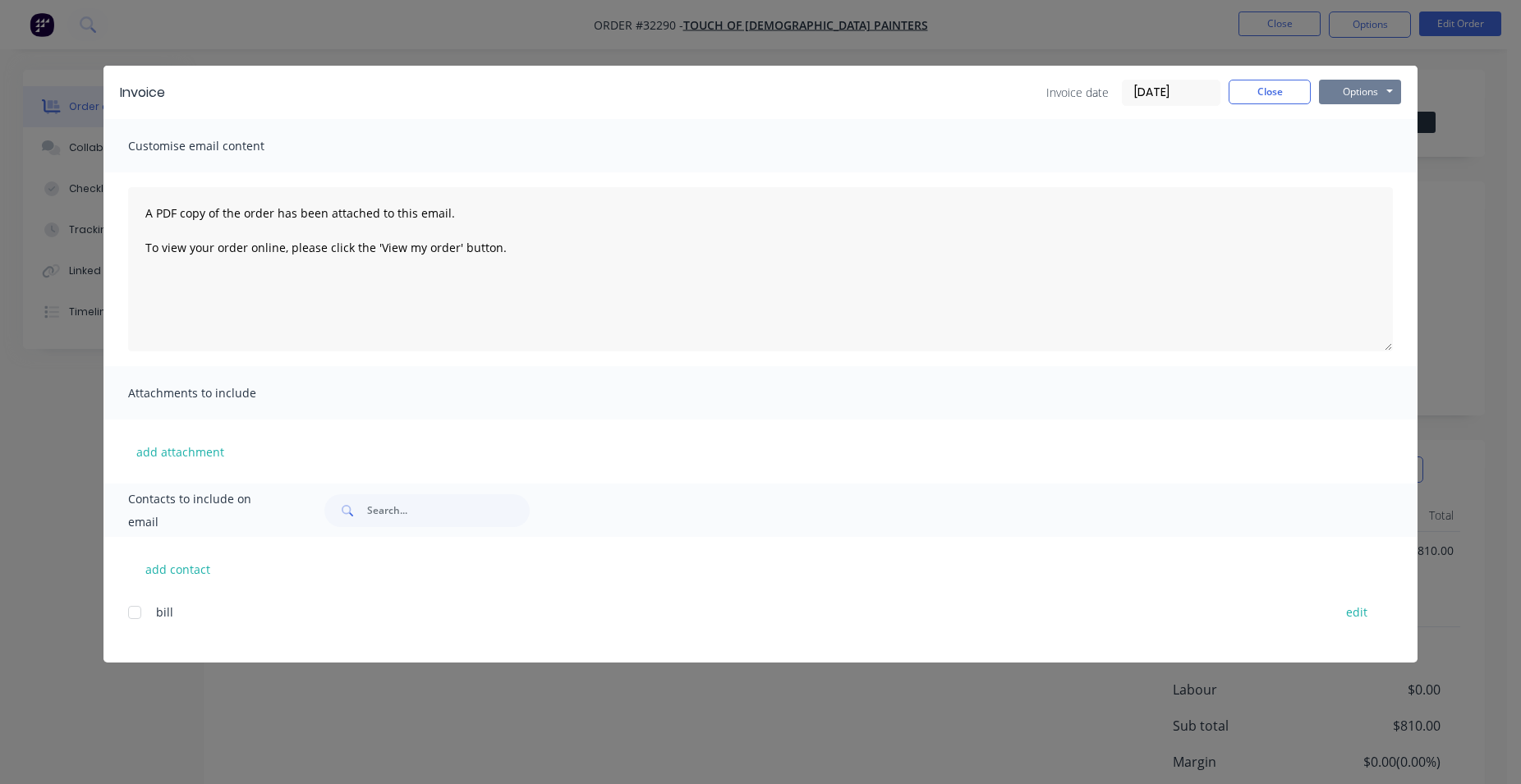
click at [1343, 91] on button "Options" at bounding box center [1360, 92] width 82 height 25
click at [1346, 148] on button "Print" at bounding box center [1371, 148] width 105 height 27
click at [1274, 96] on button "Close" at bounding box center [1269, 92] width 82 height 25
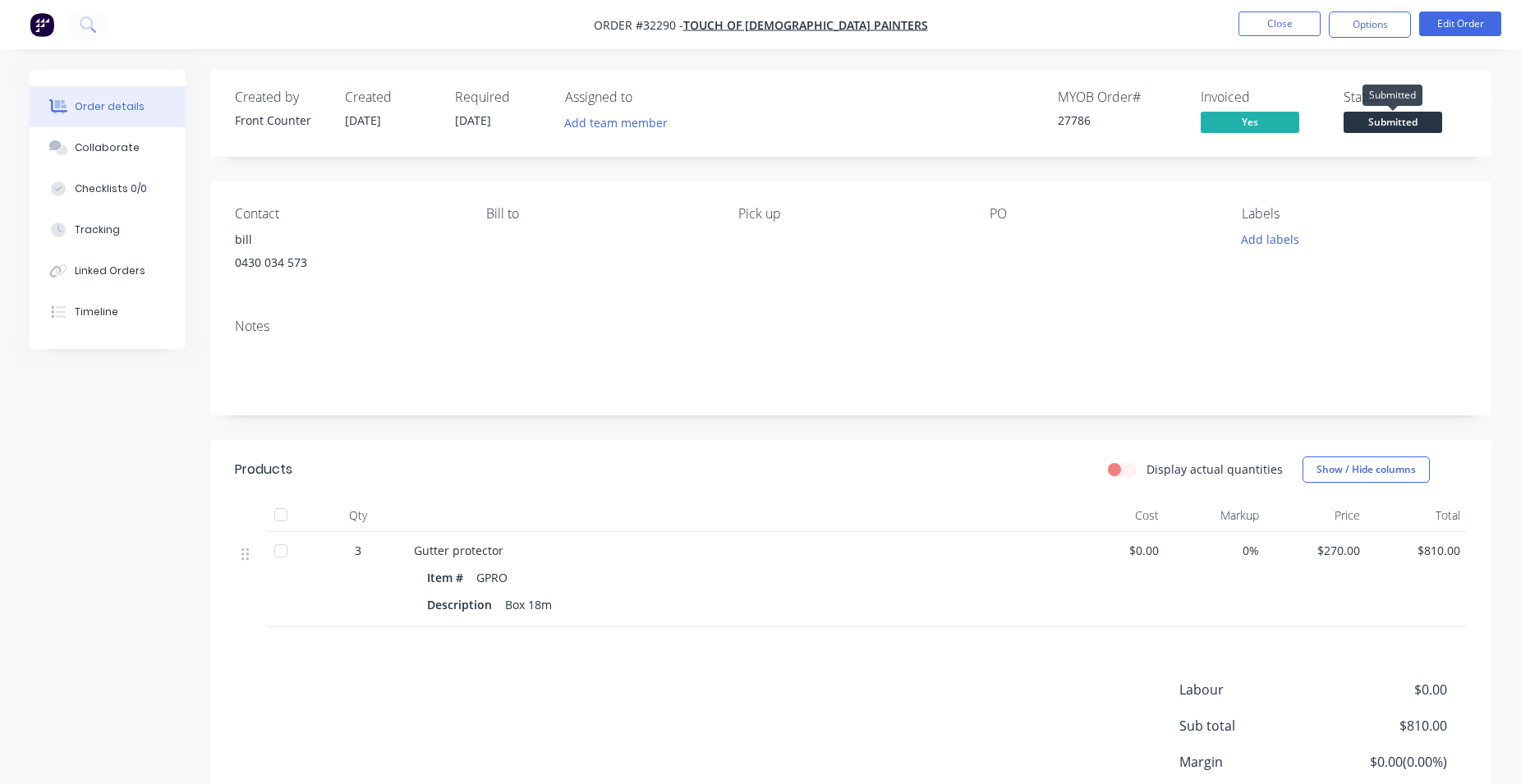
click at [1409, 121] on span "Submitted" at bounding box center [1393, 122] width 98 height 21
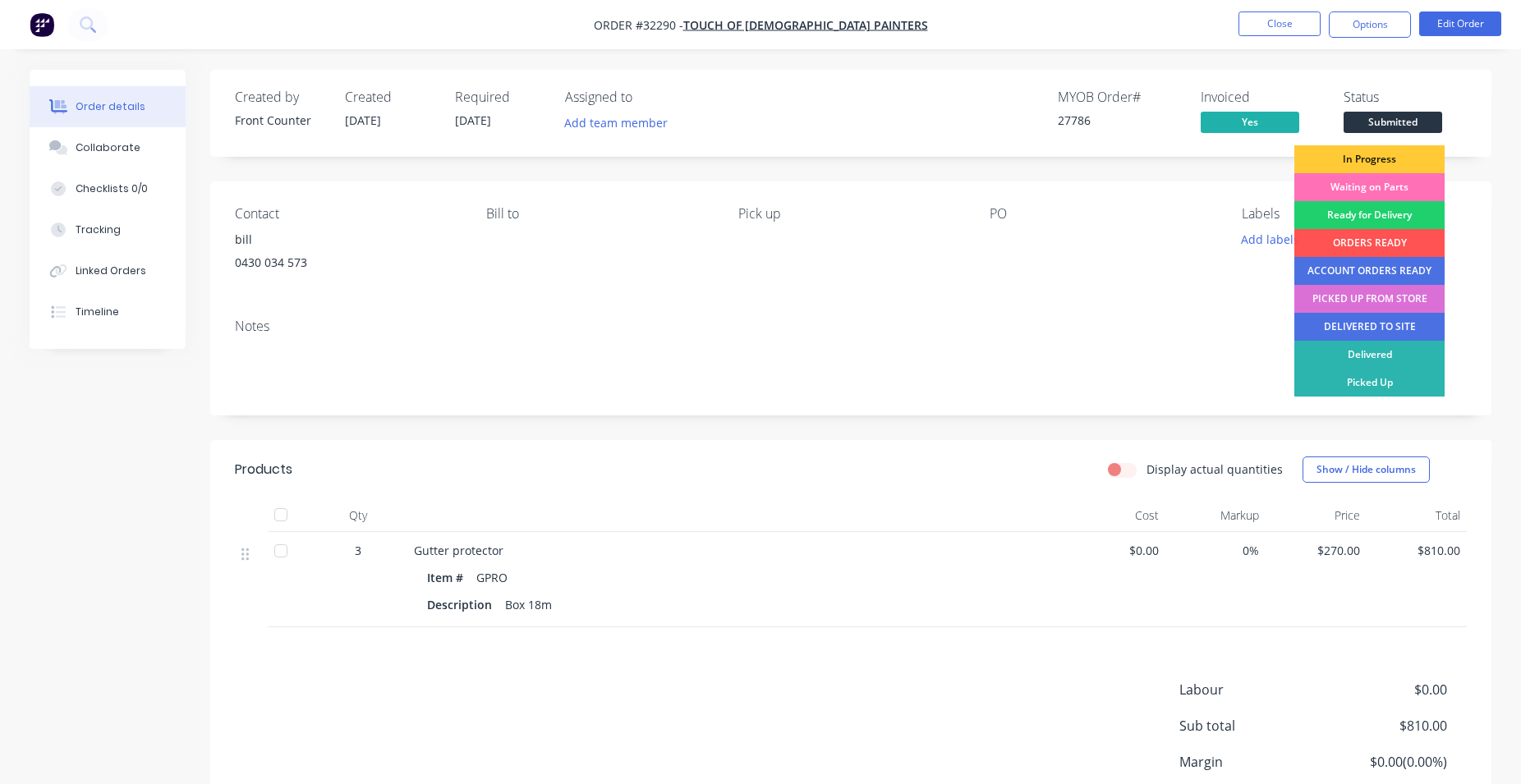
click at [1349, 299] on div "PICKED UP FROM STORE" at bounding box center [1369, 299] width 150 height 28
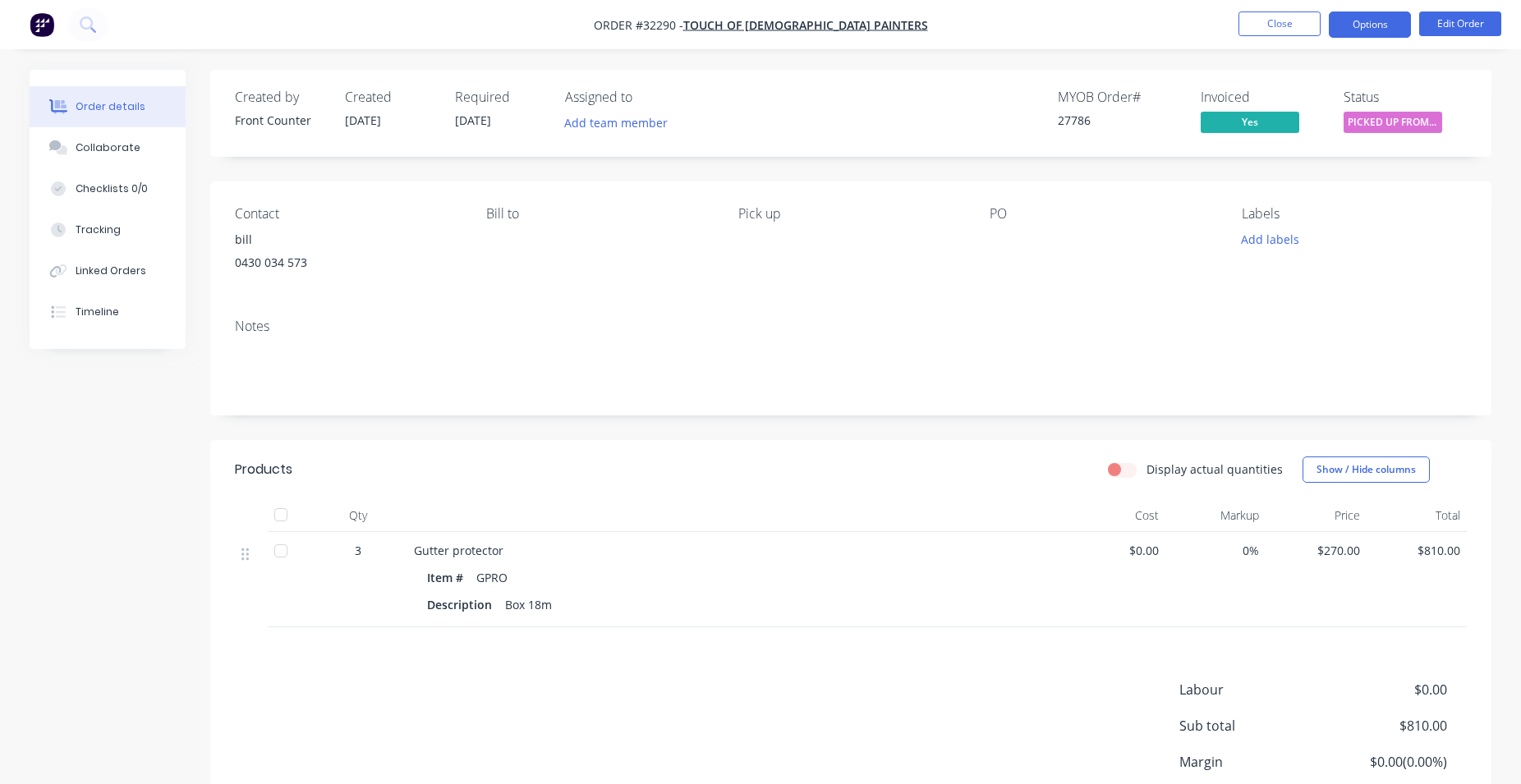
click at [1386, 29] on button "Options" at bounding box center [1370, 25] width 82 height 26
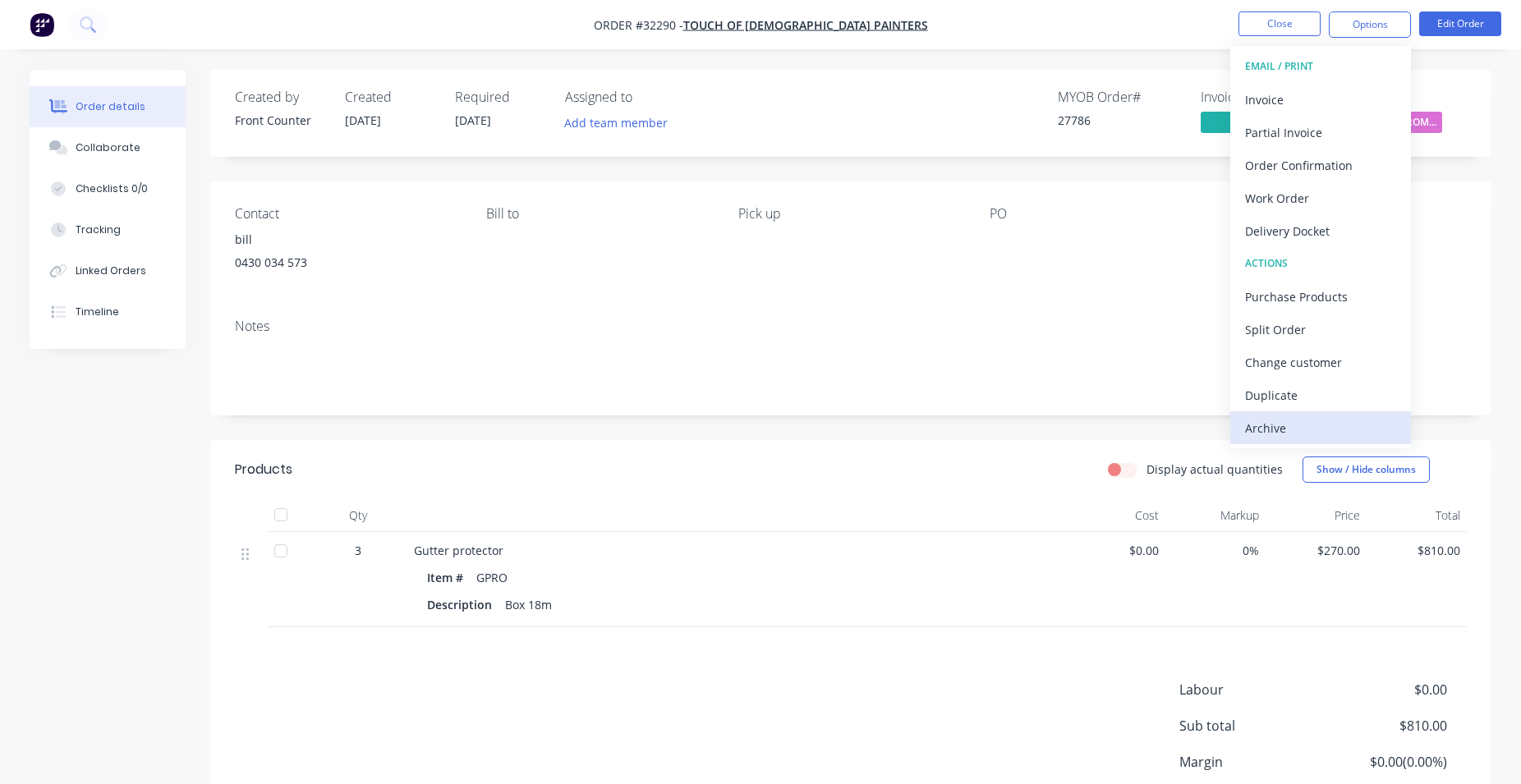
click at [1279, 435] on div "Archive" at bounding box center [1321, 427] width 151 height 24
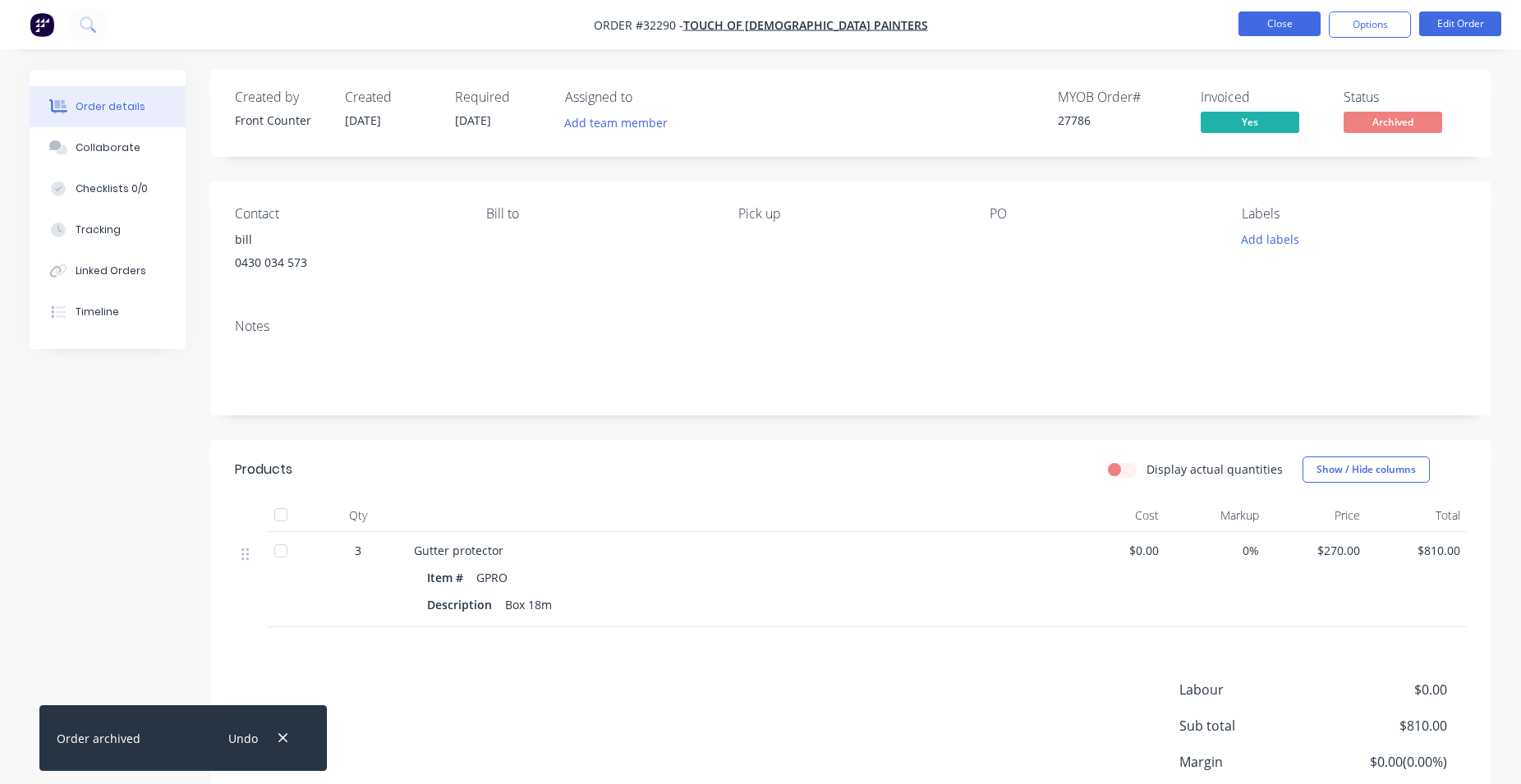
click at [1295, 26] on button "Close" at bounding box center [1279, 24] width 82 height 25
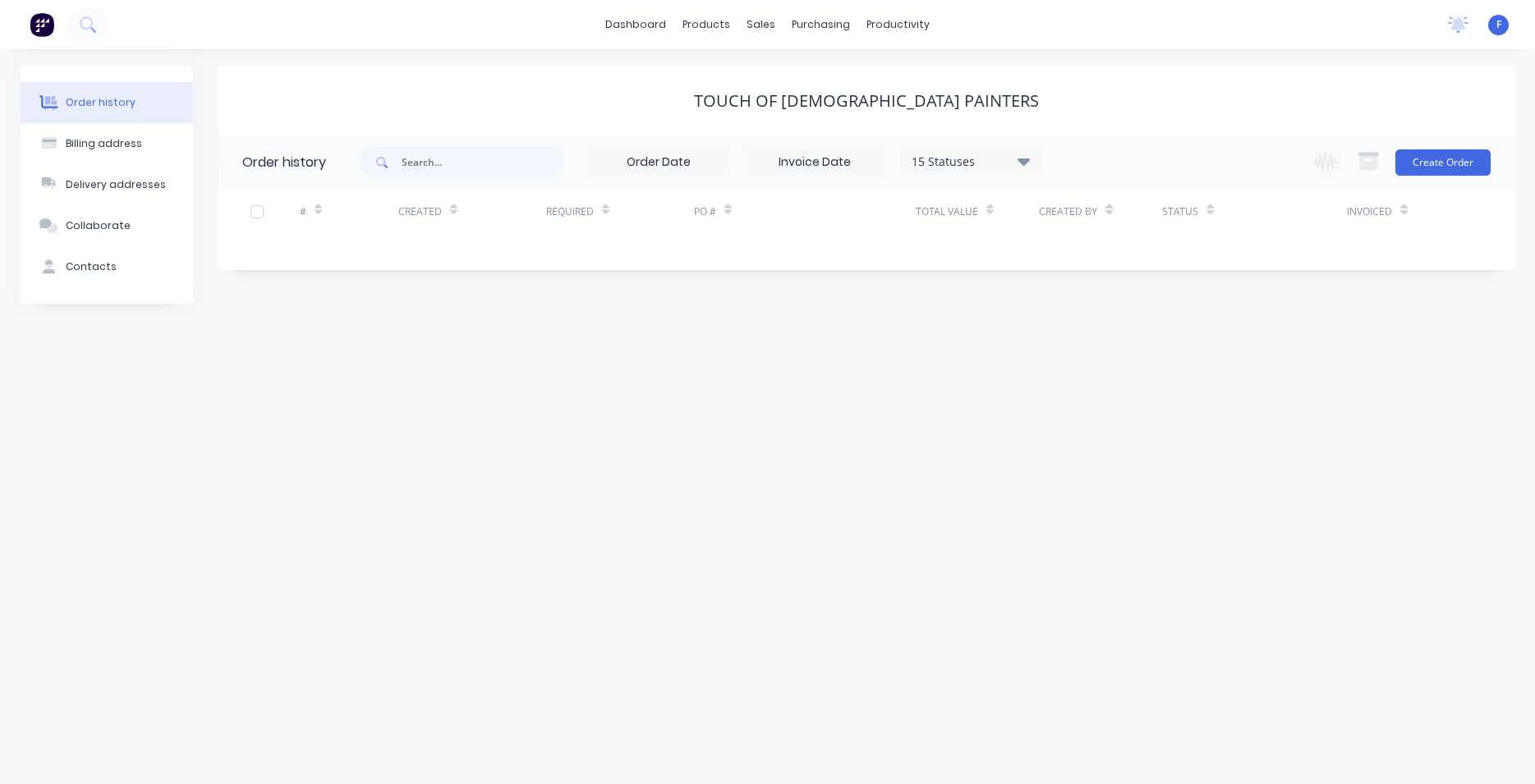
click at [46, 25] on img at bounding box center [42, 25] width 25 height 25
